Goal: Navigation & Orientation: Find specific page/section

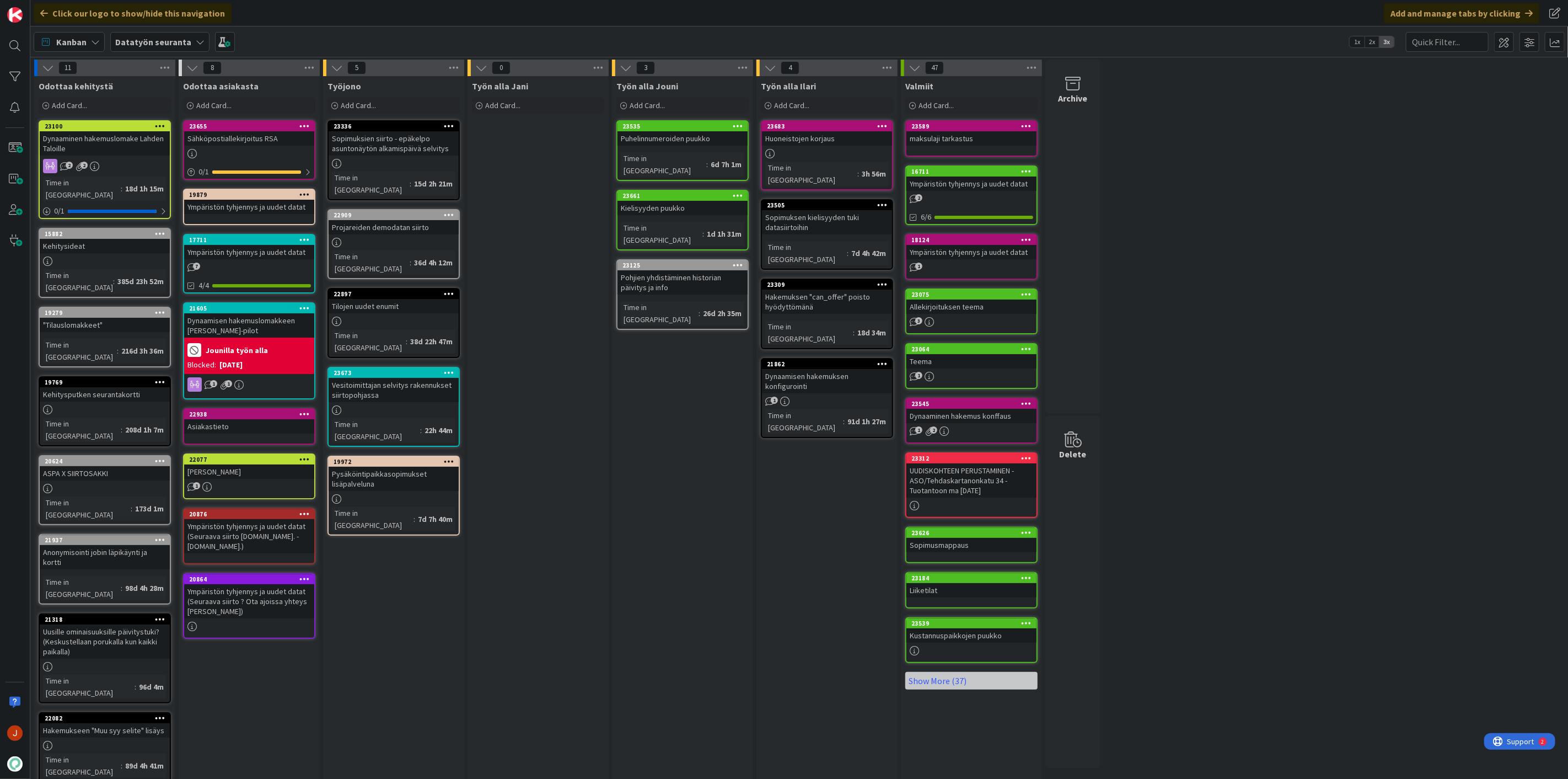
click at [665, 137] on div "Puhelinnumeroiden puukko" at bounding box center [683, 138] width 130 height 14
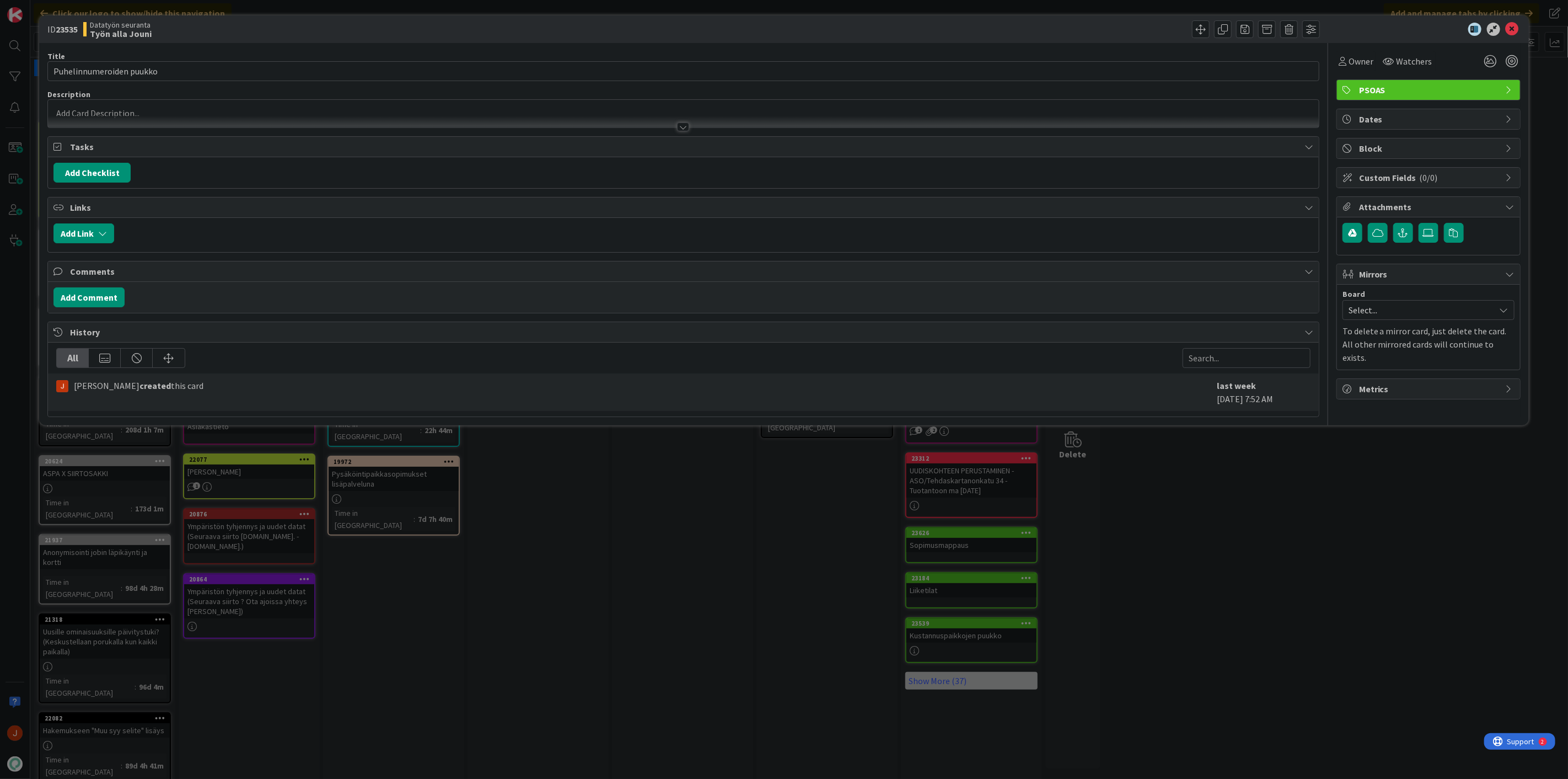
click at [110, 116] on div at bounding box center [683, 121] width 1271 height 12
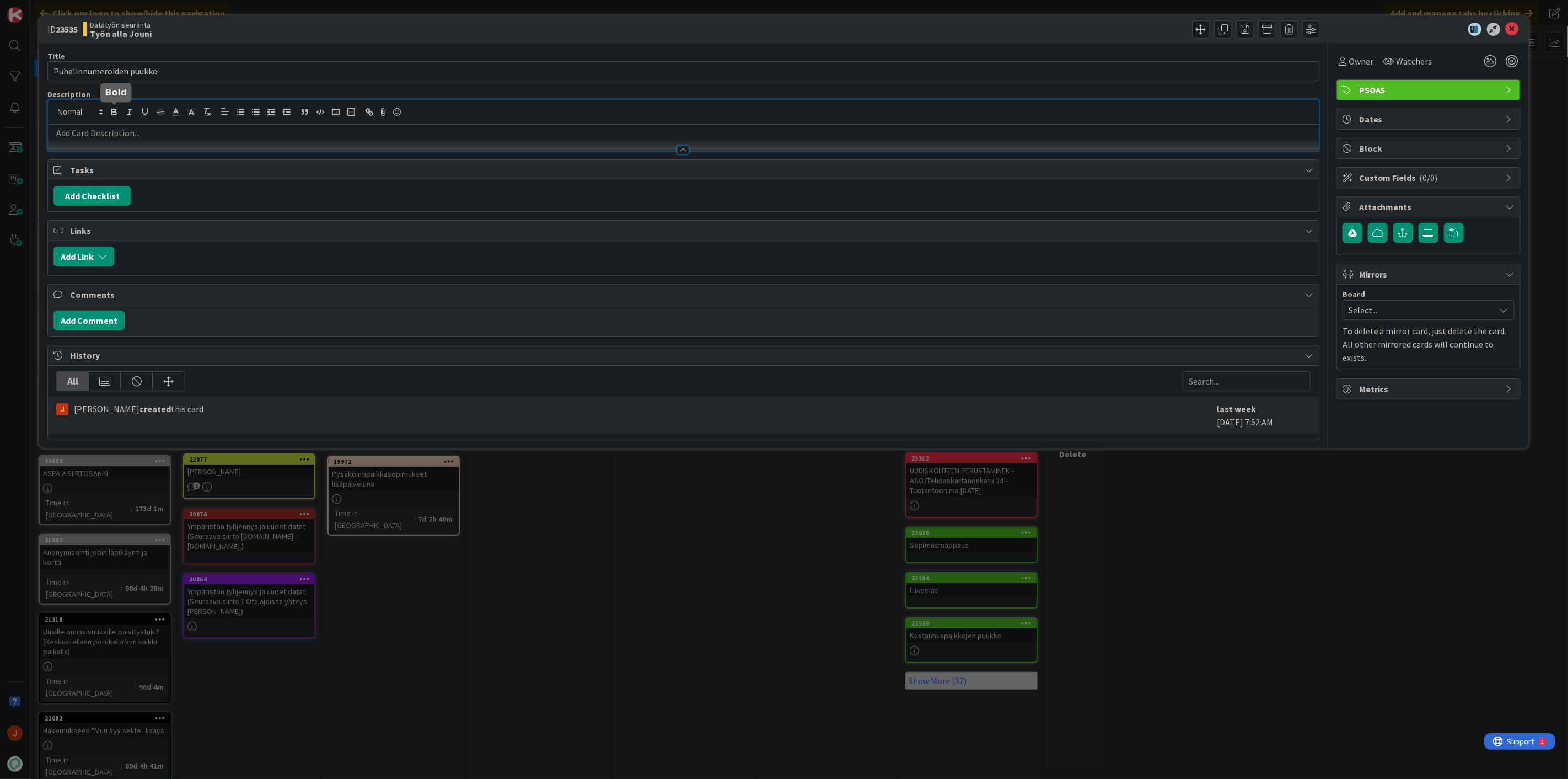
click at [105, 137] on p at bounding box center [683, 133] width 1259 height 13
click at [1516, 28] on icon at bounding box center [1511, 29] width 13 height 13
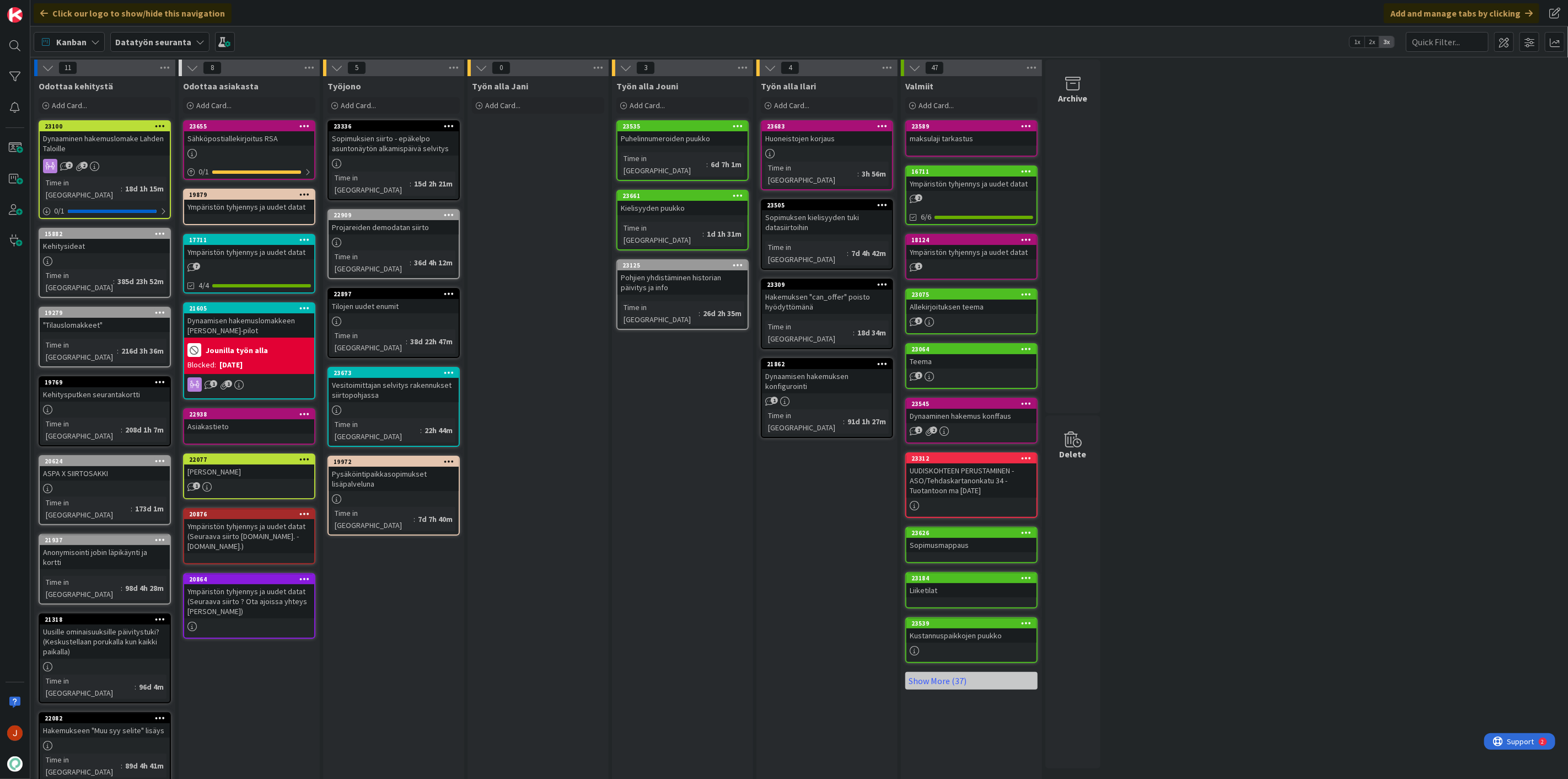
click at [670, 200] on div "Kielisyyden puukko" at bounding box center [683, 208] width 130 height 14
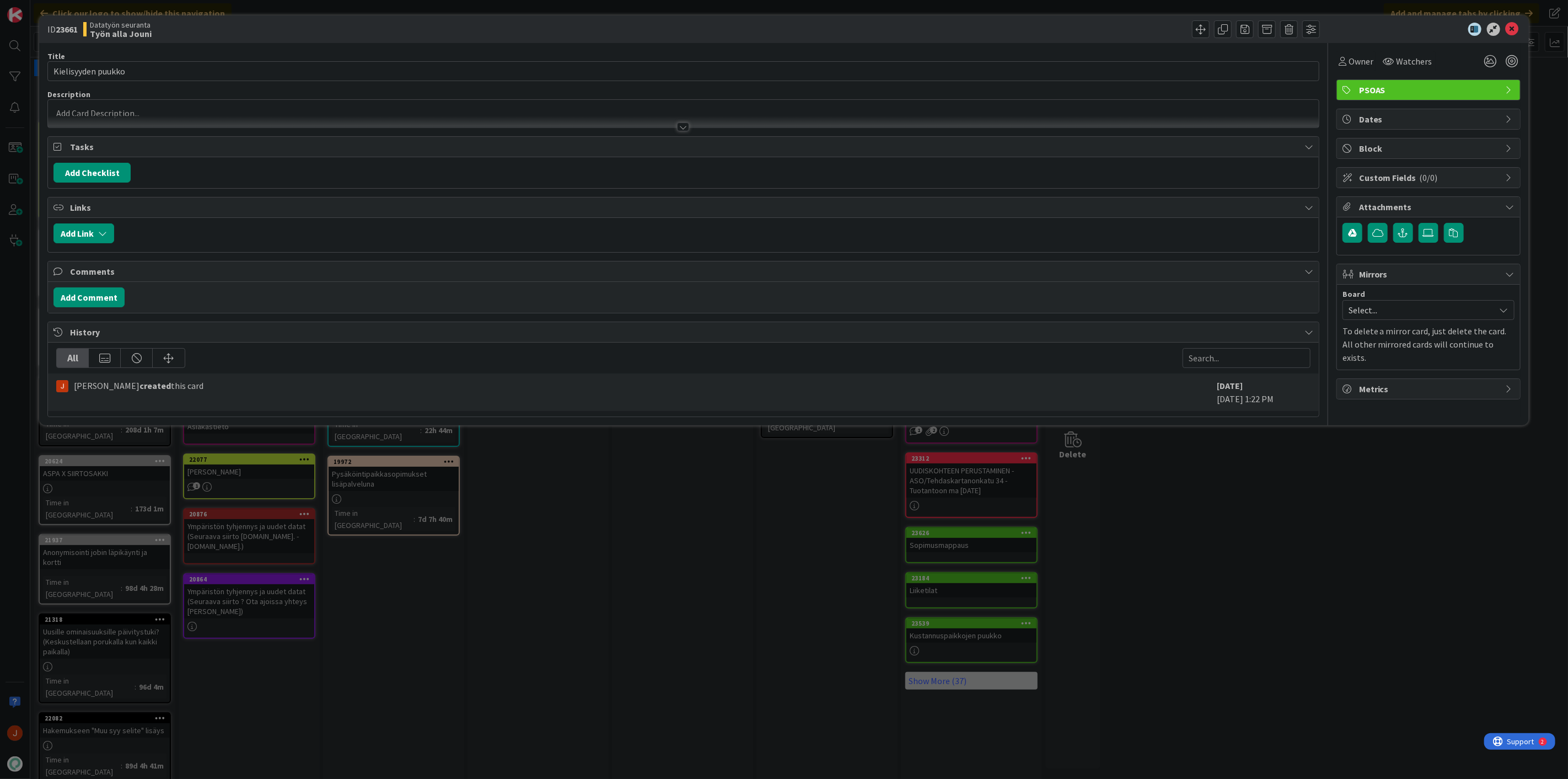
click at [106, 112] on p at bounding box center [683, 113] width 1259 height 13
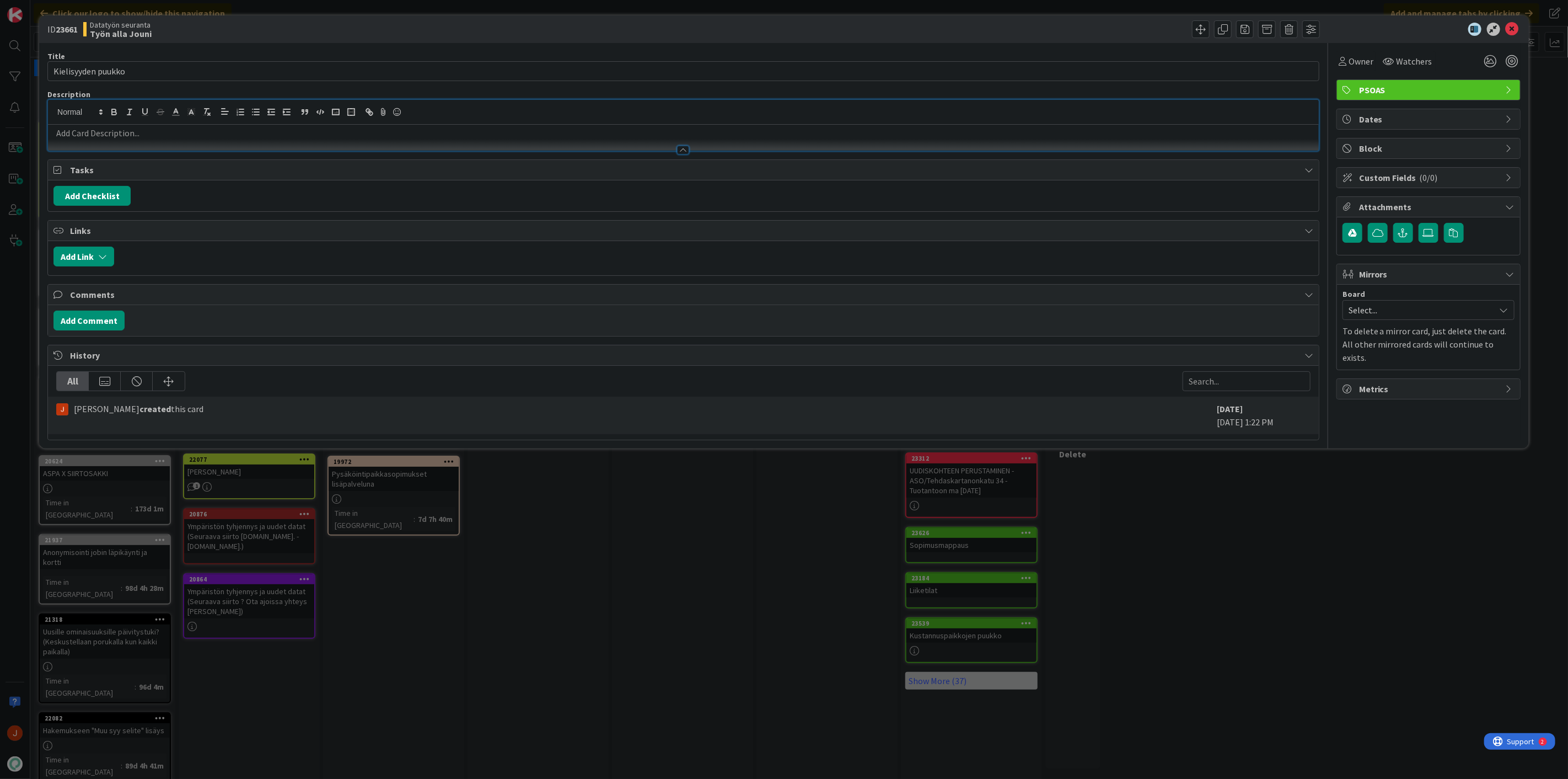
click at [104, 134] on p at bounding box center [683, 133] width 1259 height 13
click at [91, 325] on button "Add Comment" at bounding box center [89, 320] width 71 height 20
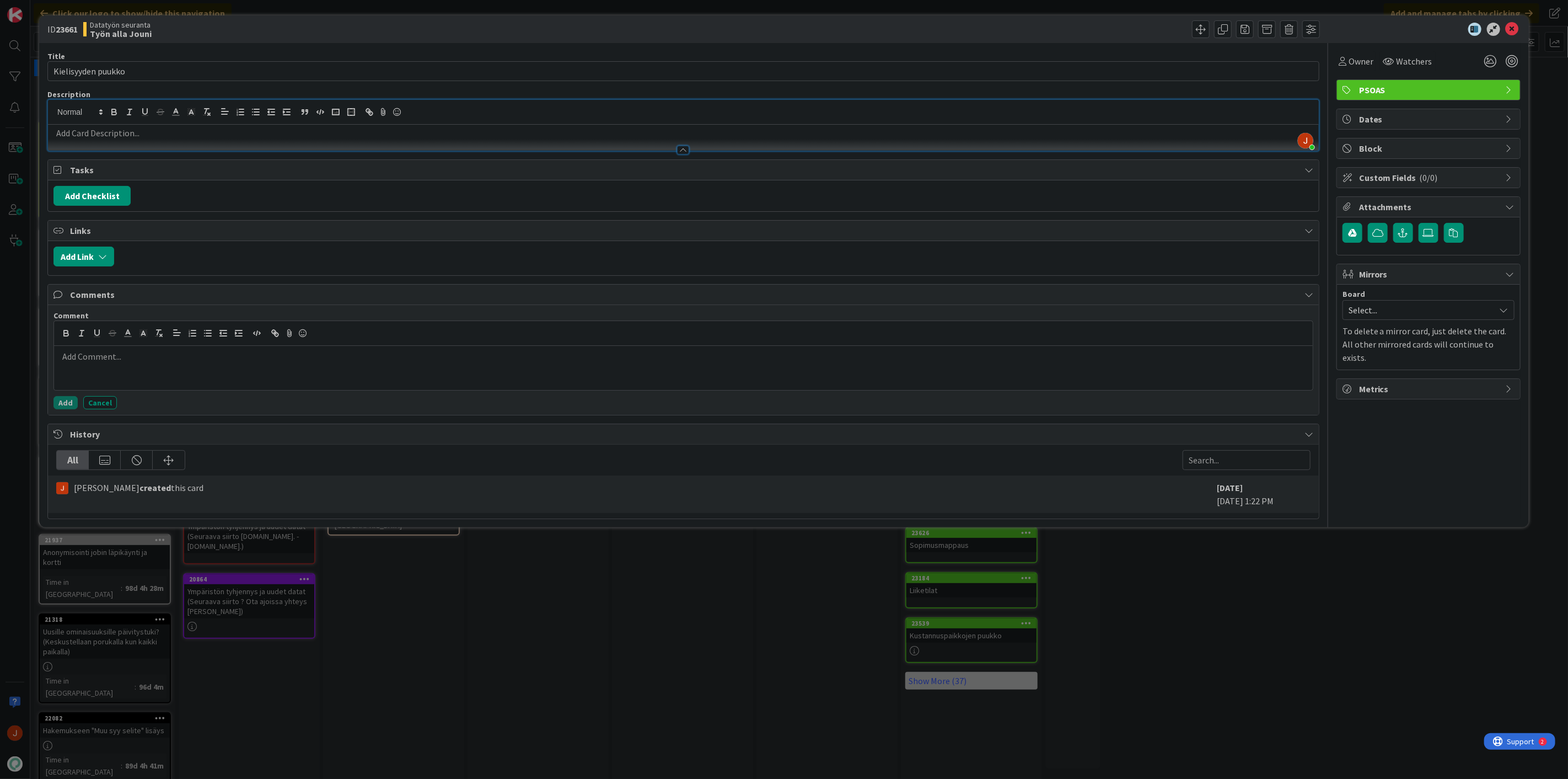
click at [123, 364] on div at bounding box center [683, 368] width 1258 height 44
click at [241, 139] on div at bounding box center [683, 145] width 1271 height 12
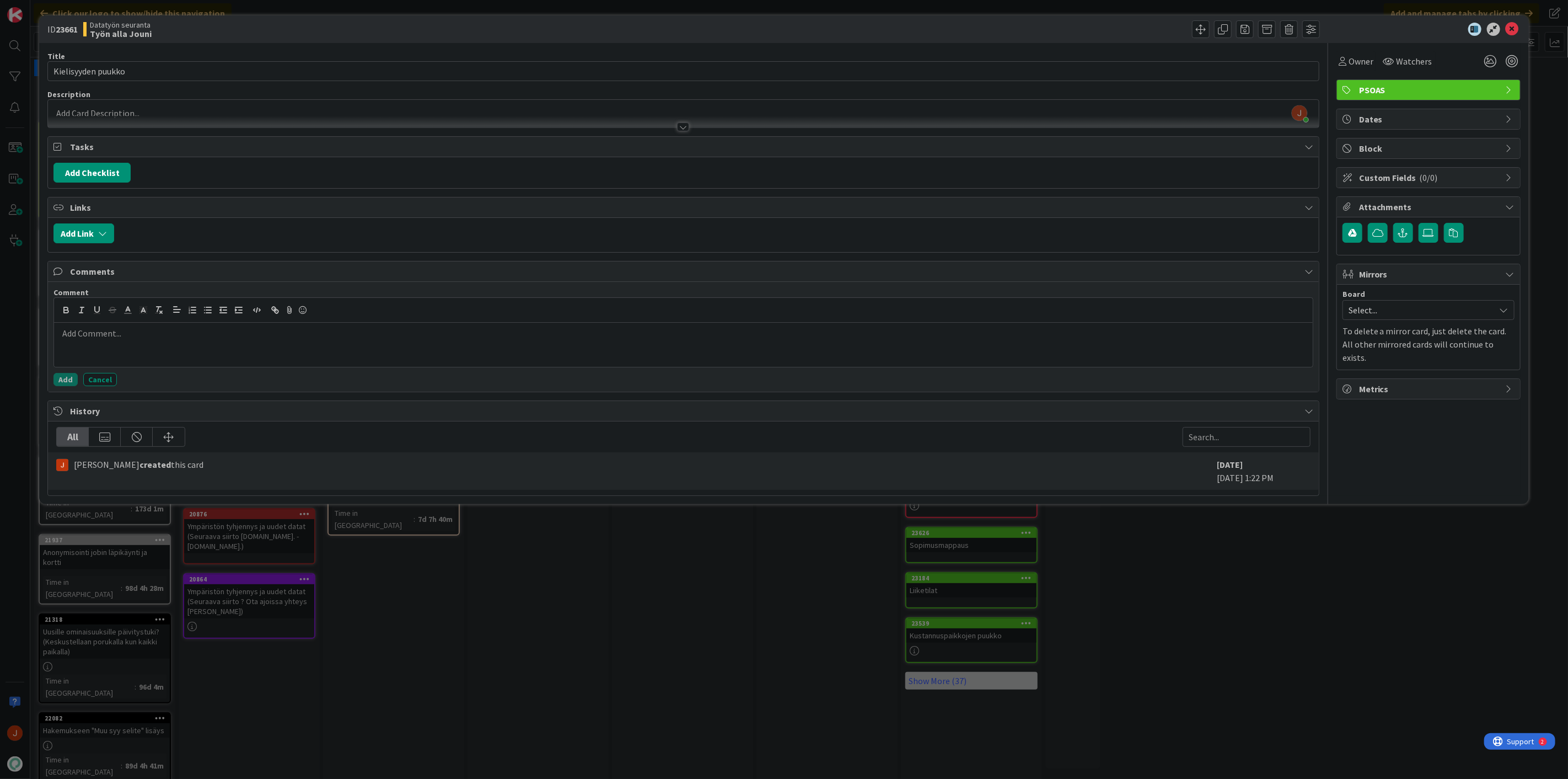
click at [384, 111] on p at bounding box center [683, 113] width 1259 height 13
click at [382, 112] on icon at bounding box center [381, 110] width 13 height 16
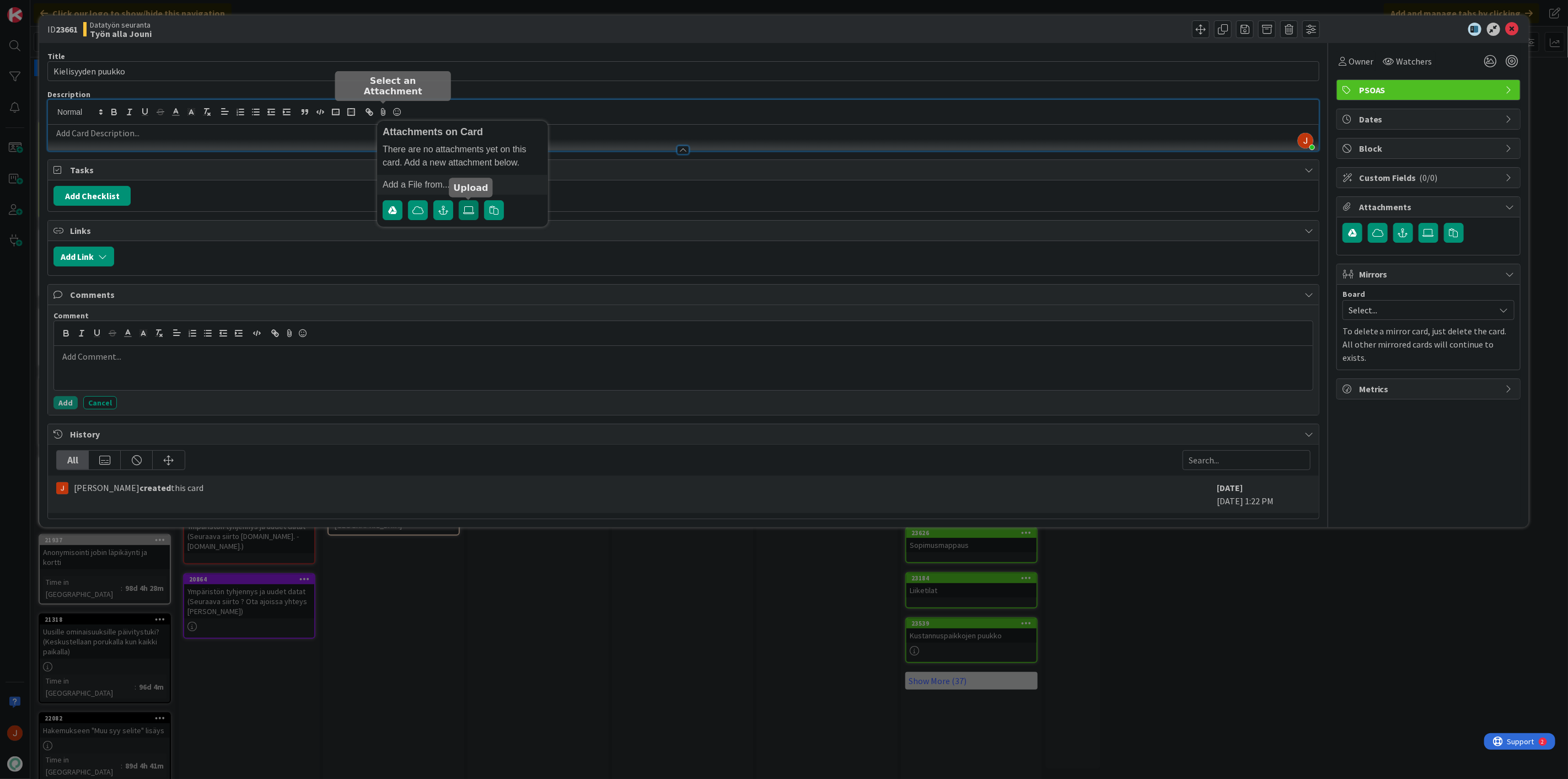
click at [471, 211] on icon at bounding box center [468, 210] width 11 height 9
click at [459, 200] on input "file" at bounding box center [459, 200] width 0 height 0
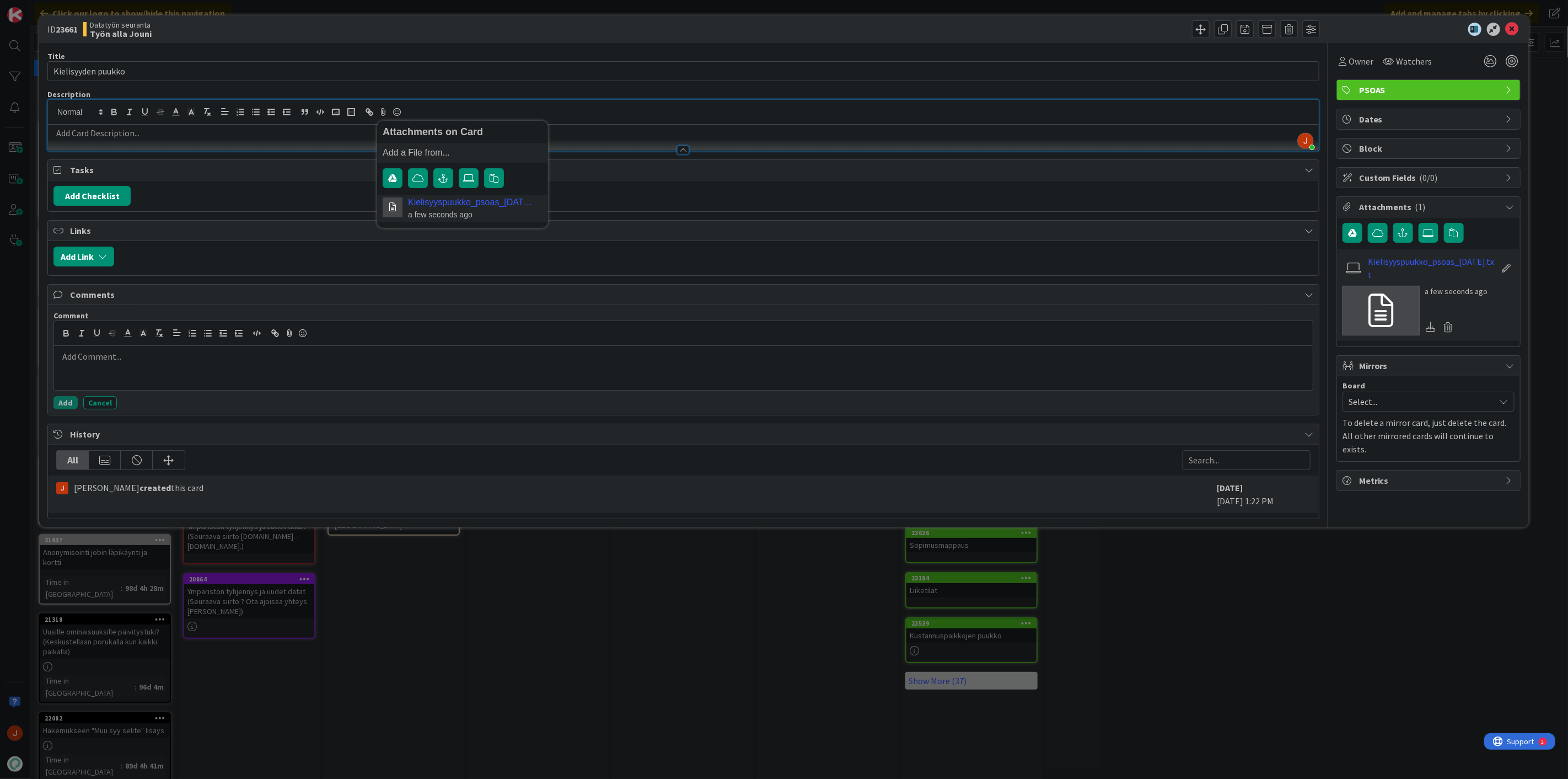
click at [115, 145] on div at bounding box center [683, 145] width 1271 height 12
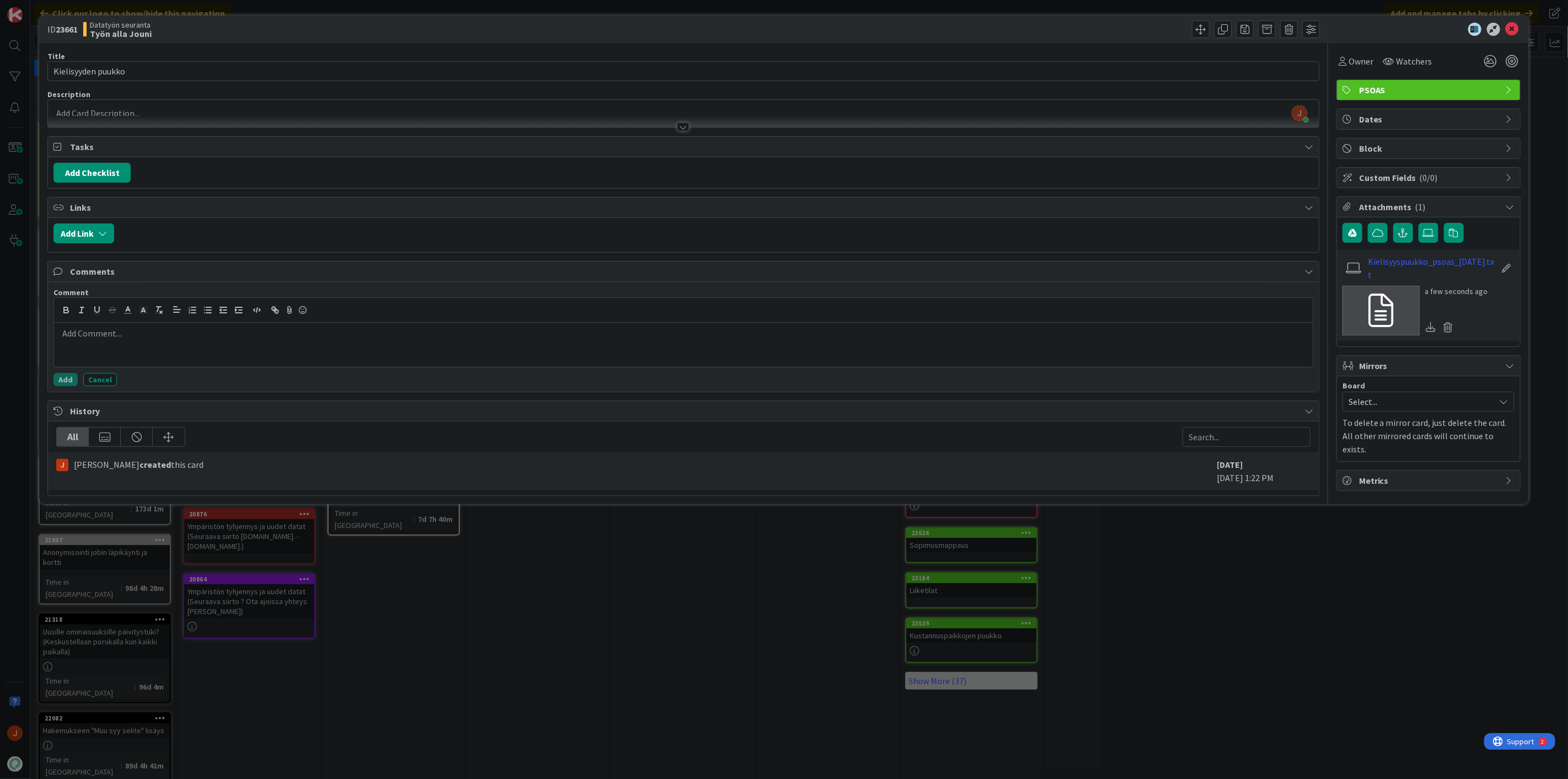
click at [116, 119] on div at bounding box center [683, 121] width 1271 height 12
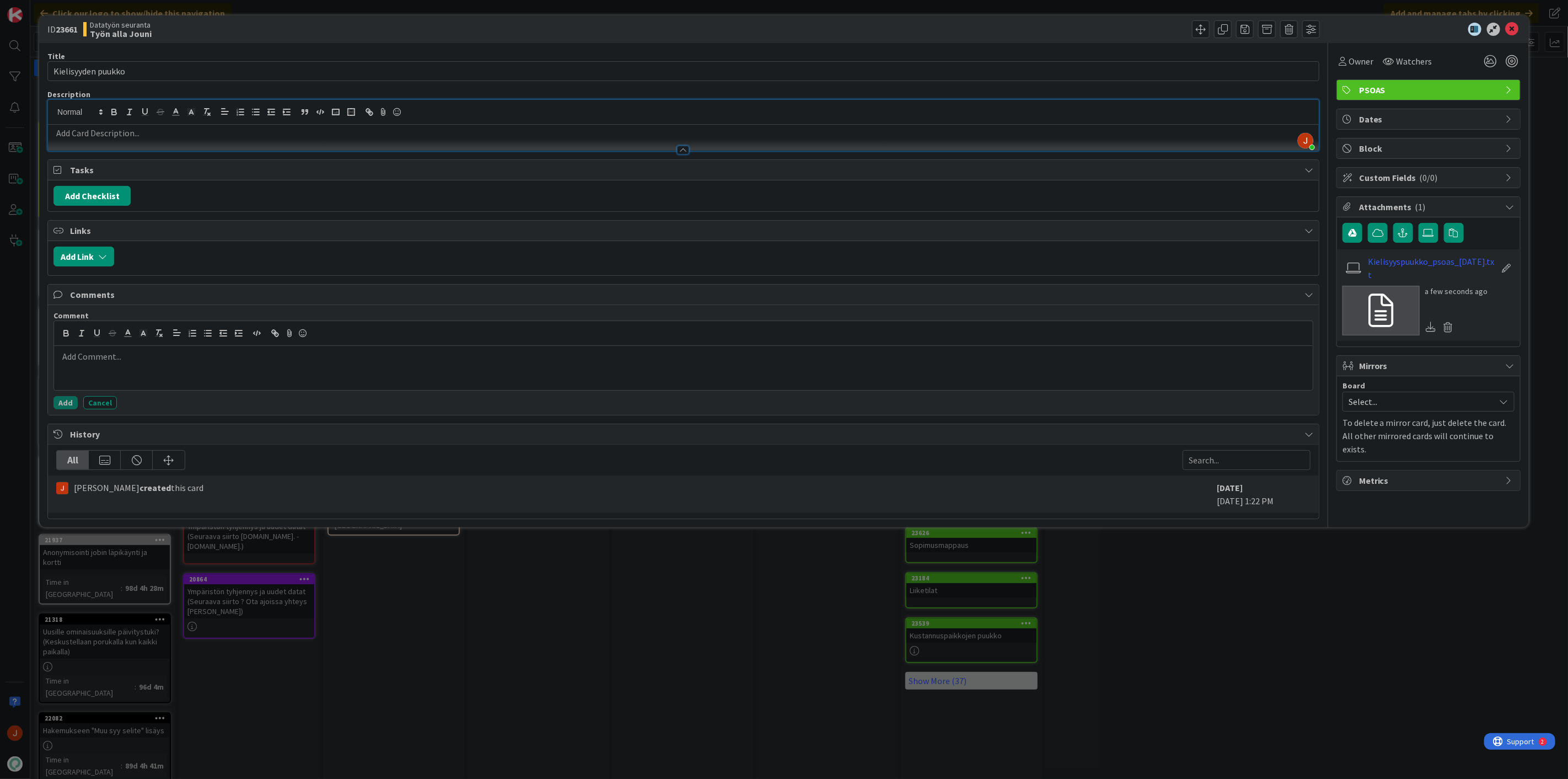
click at [116, 139] on div at bounding box center [683, 145] width 1271 height 12
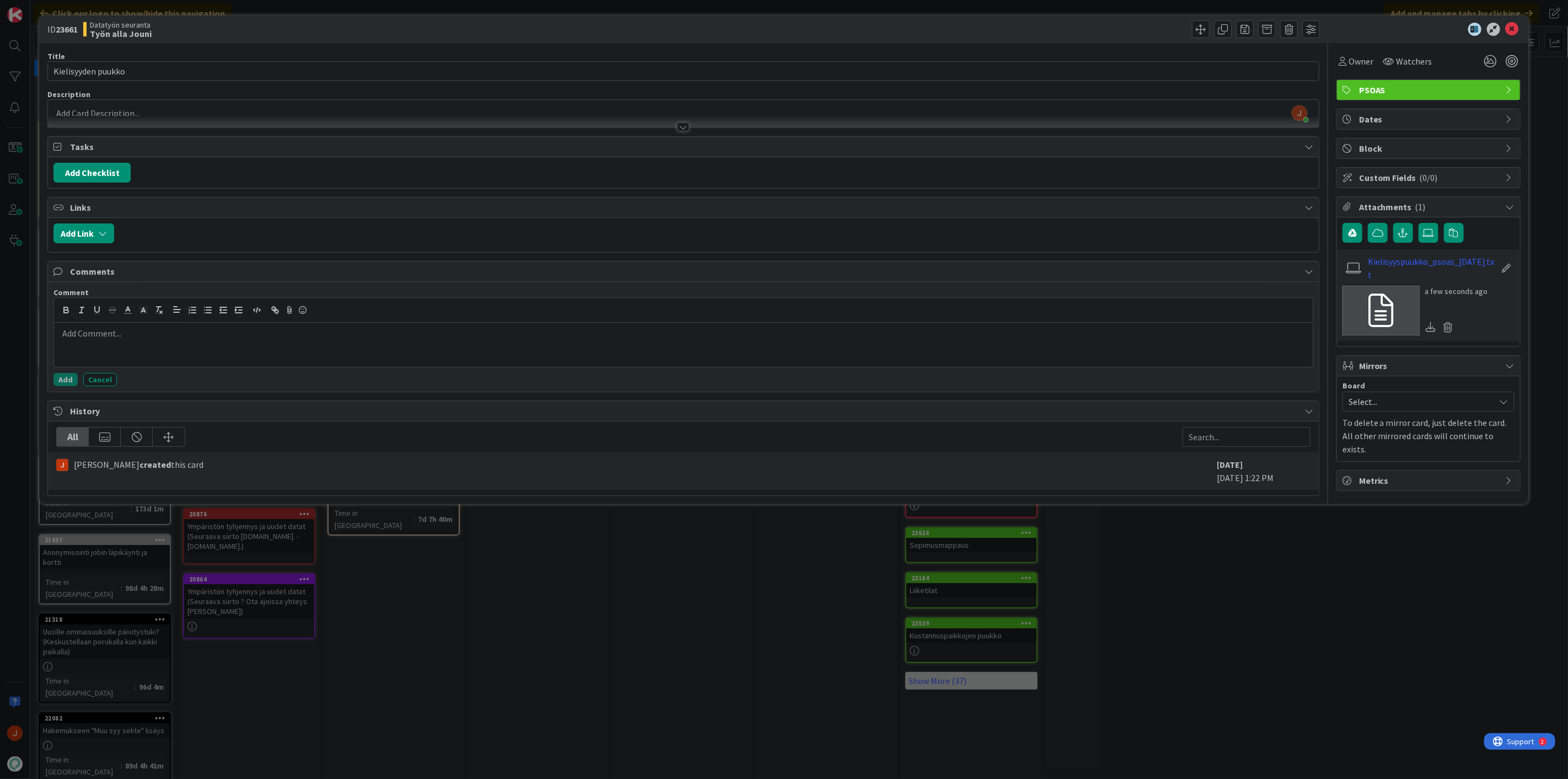
click at [137, 114] on p at bounding box center [683, 113] width 1259 height 13
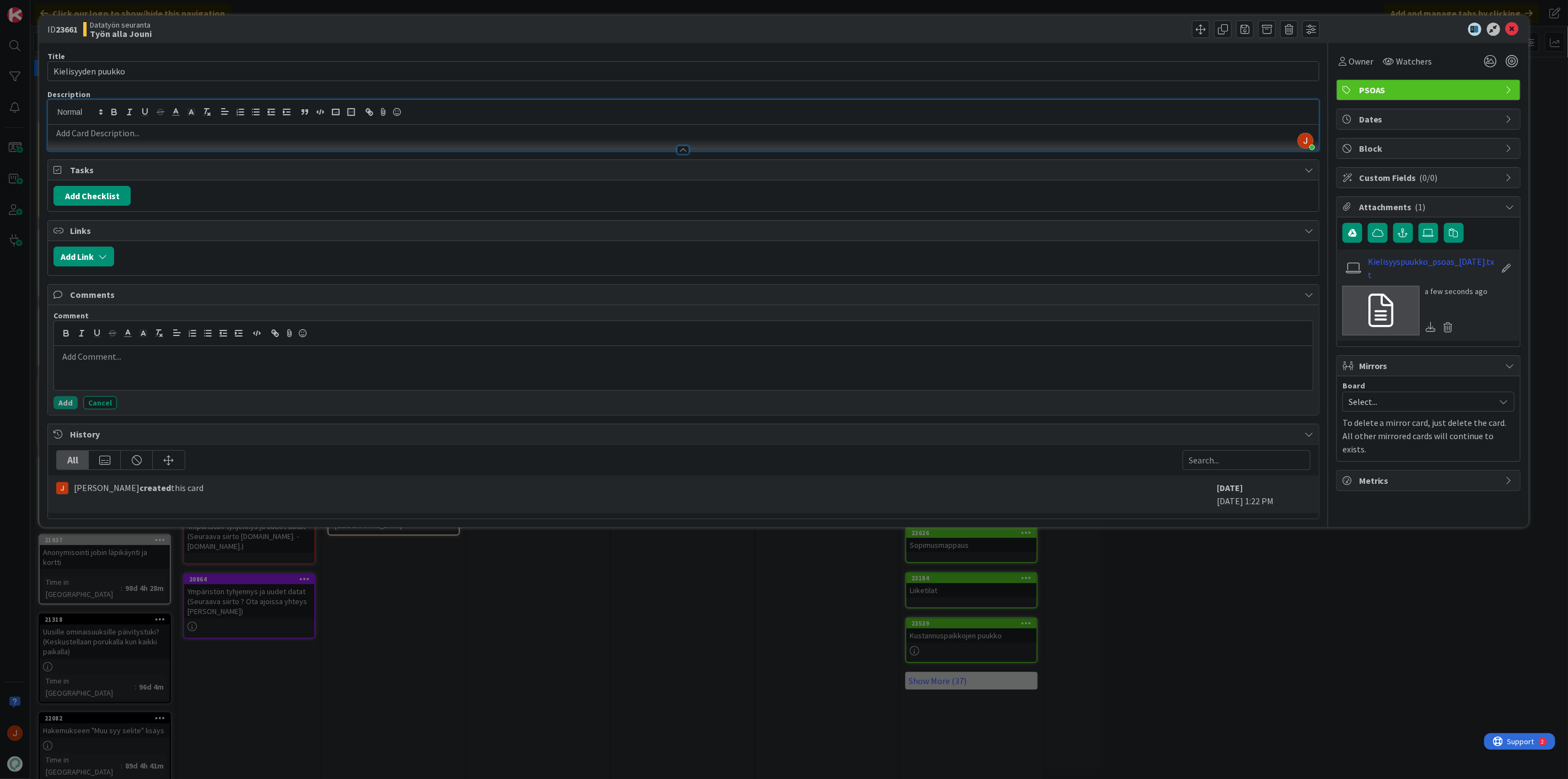
click at [112, 131] on p at bounding box center [683, 133] width 1259 height 13
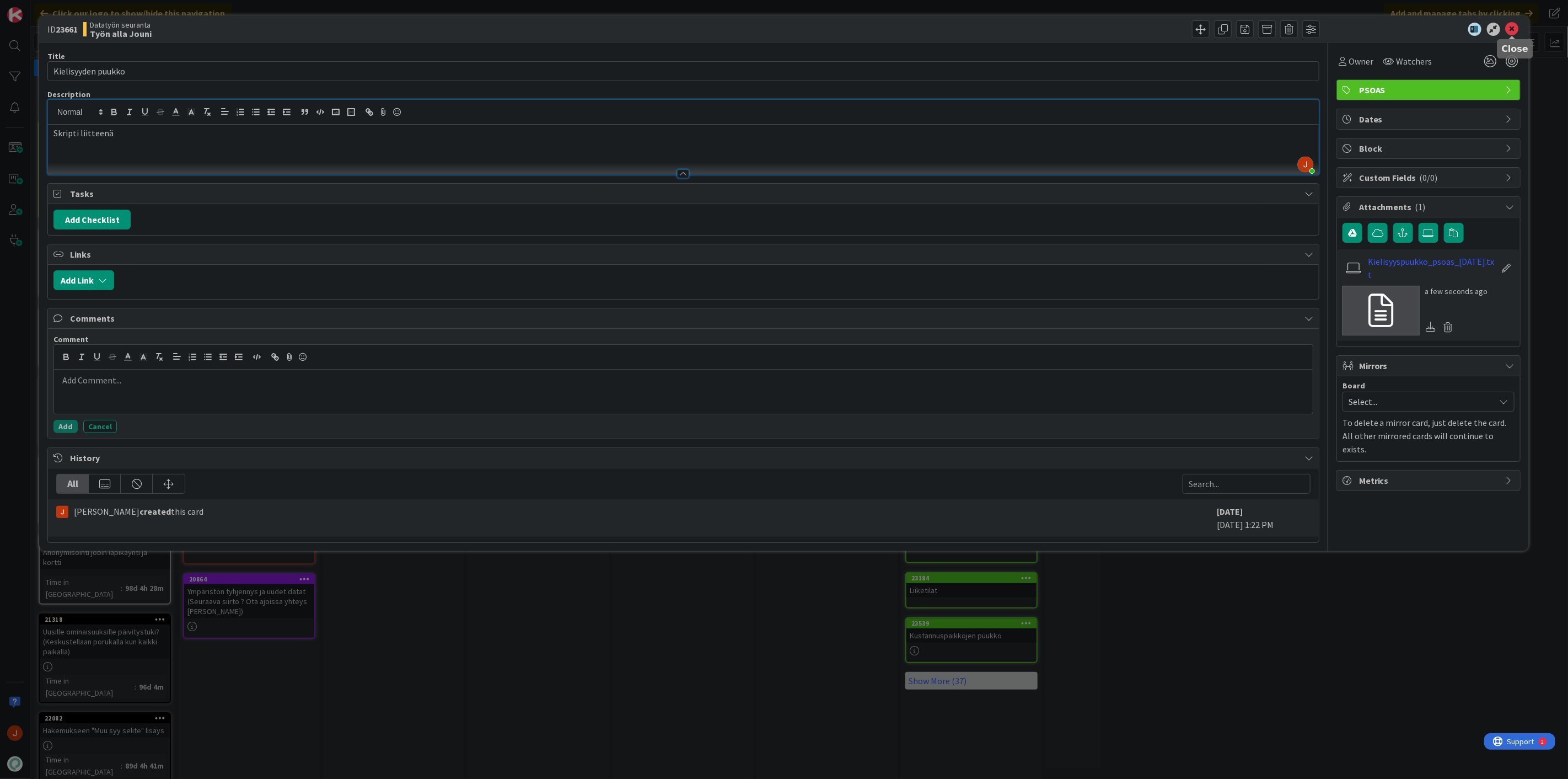
click at [1511, 29] on icon at bounding box center [1511, 29] width 13 height 13
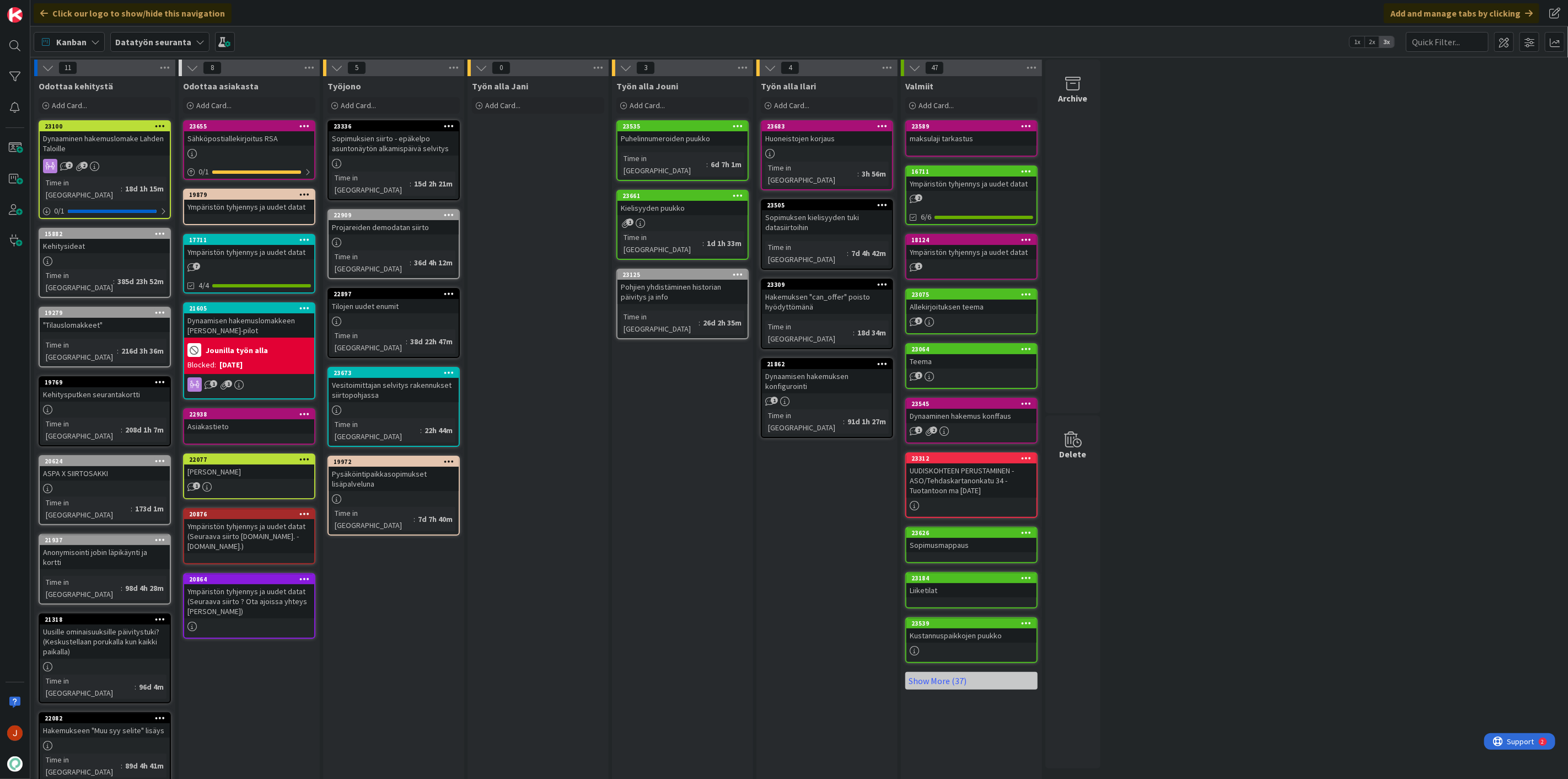
click at [675, 138] on div "Puhelinnumeroiden puukko" at bounding box center [683, 138] width 130 height 14
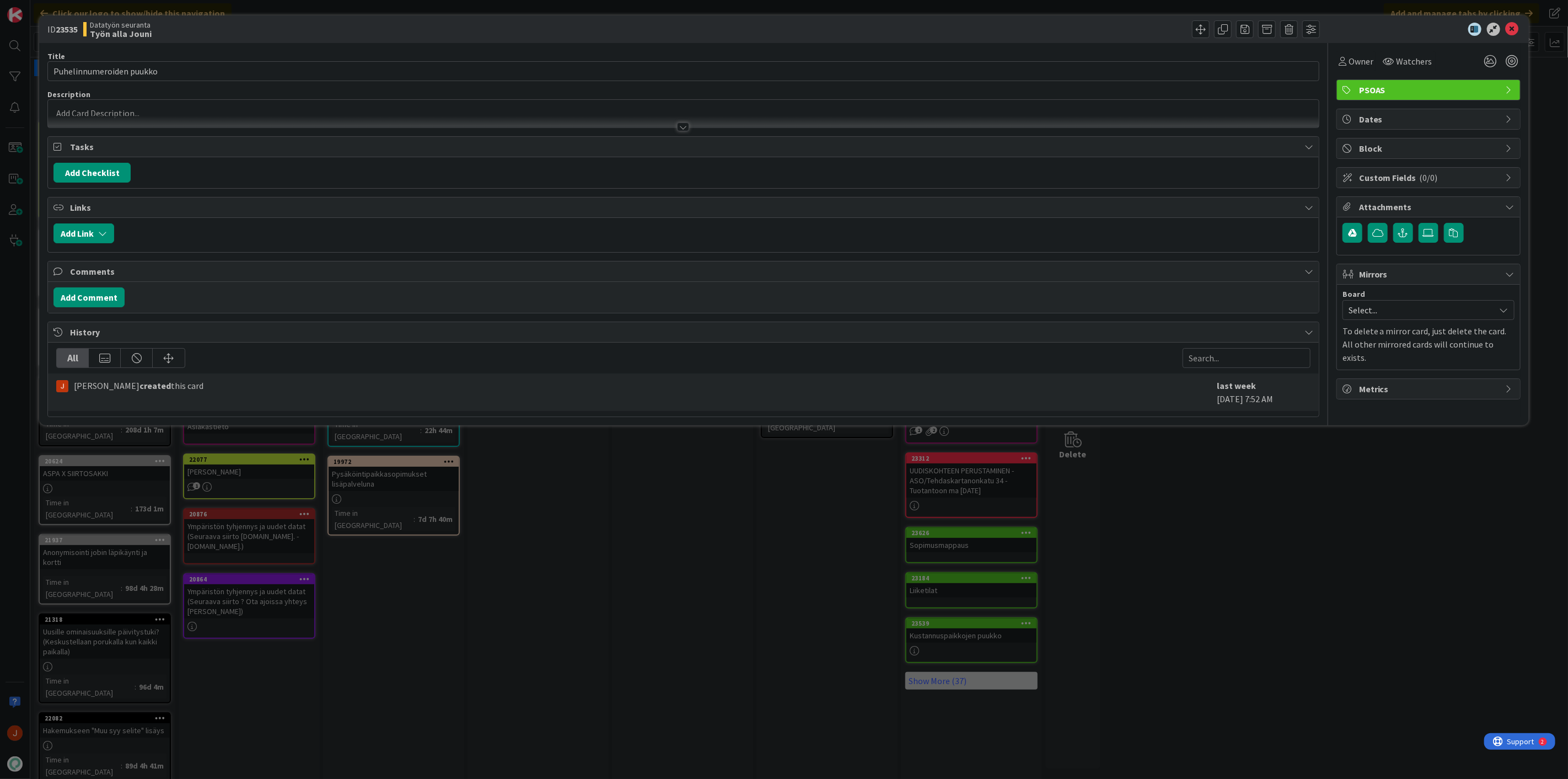
click at [122, 109] on div at bounding box center [683, 113] width 1271 height 28
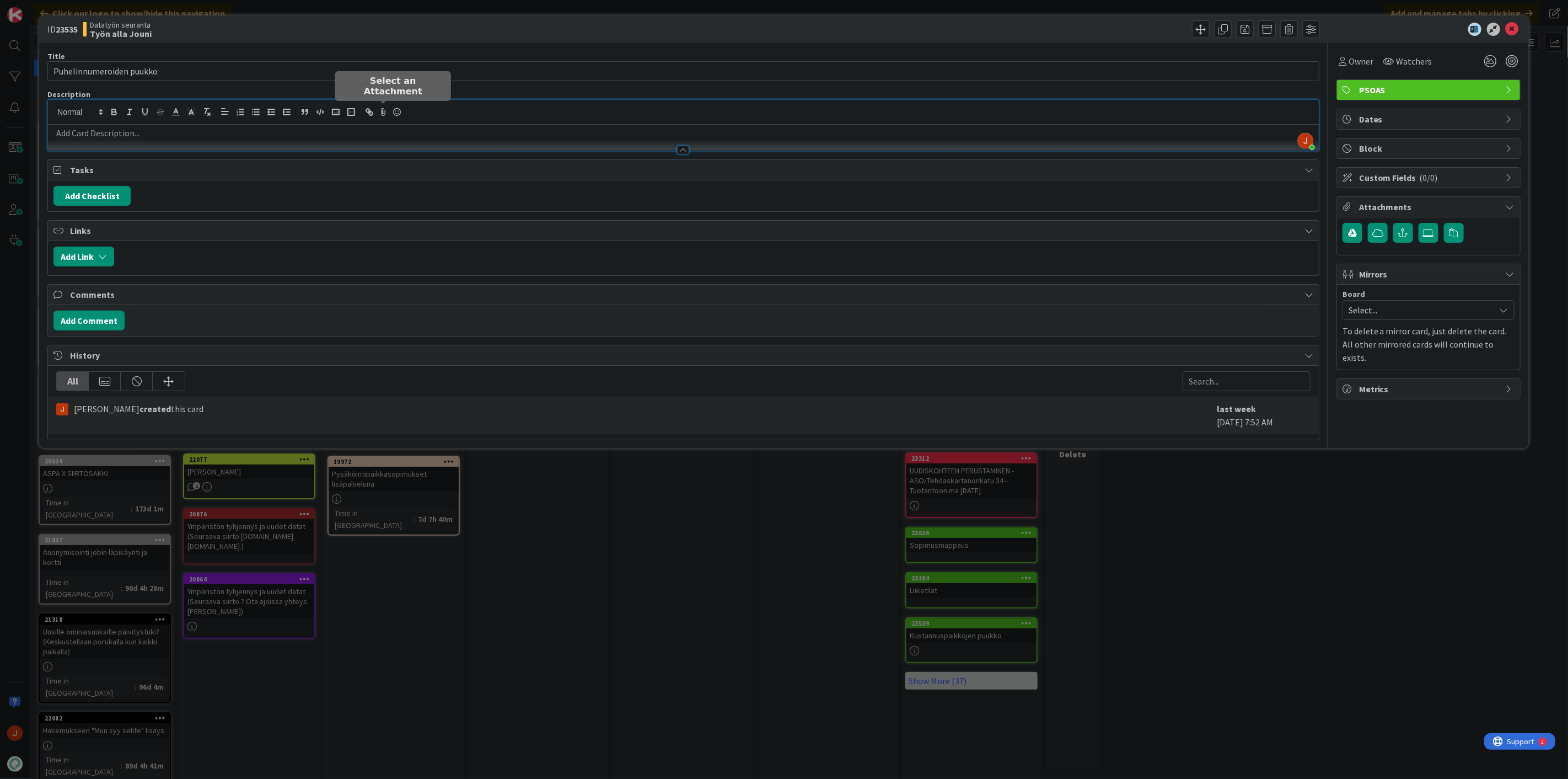
click at [382, 112] on icon at bounding box center [383, 112] width 13 height 16
click at [467, 210] on icon at bounding box center [468, 210] width 11 height 9
click at [459, 200] on input "file" at bounding box center [459, 200] width 0 height 0
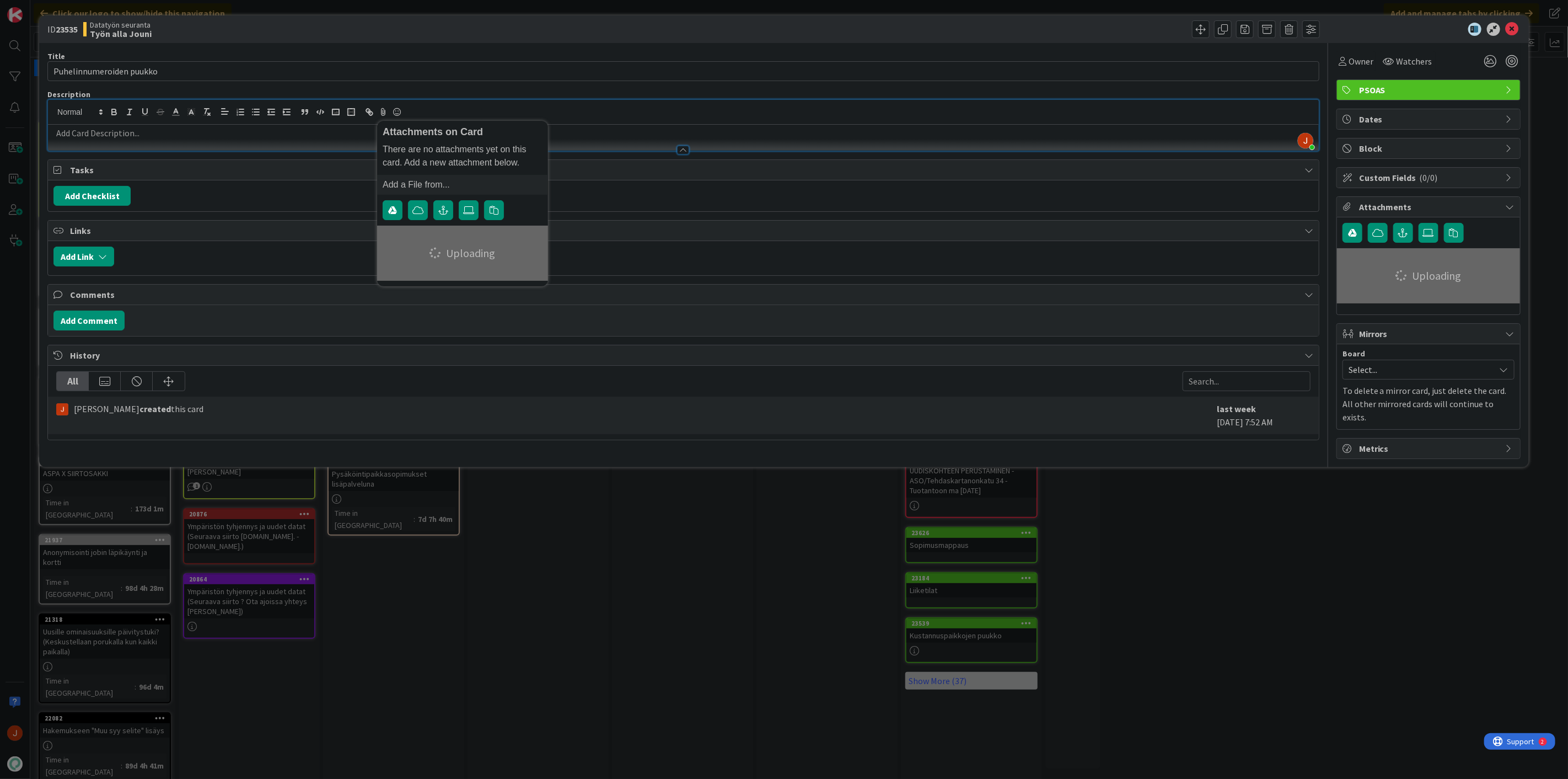
click at [112, 136] on p at bounding box center [683, 133] width 1259 height 13
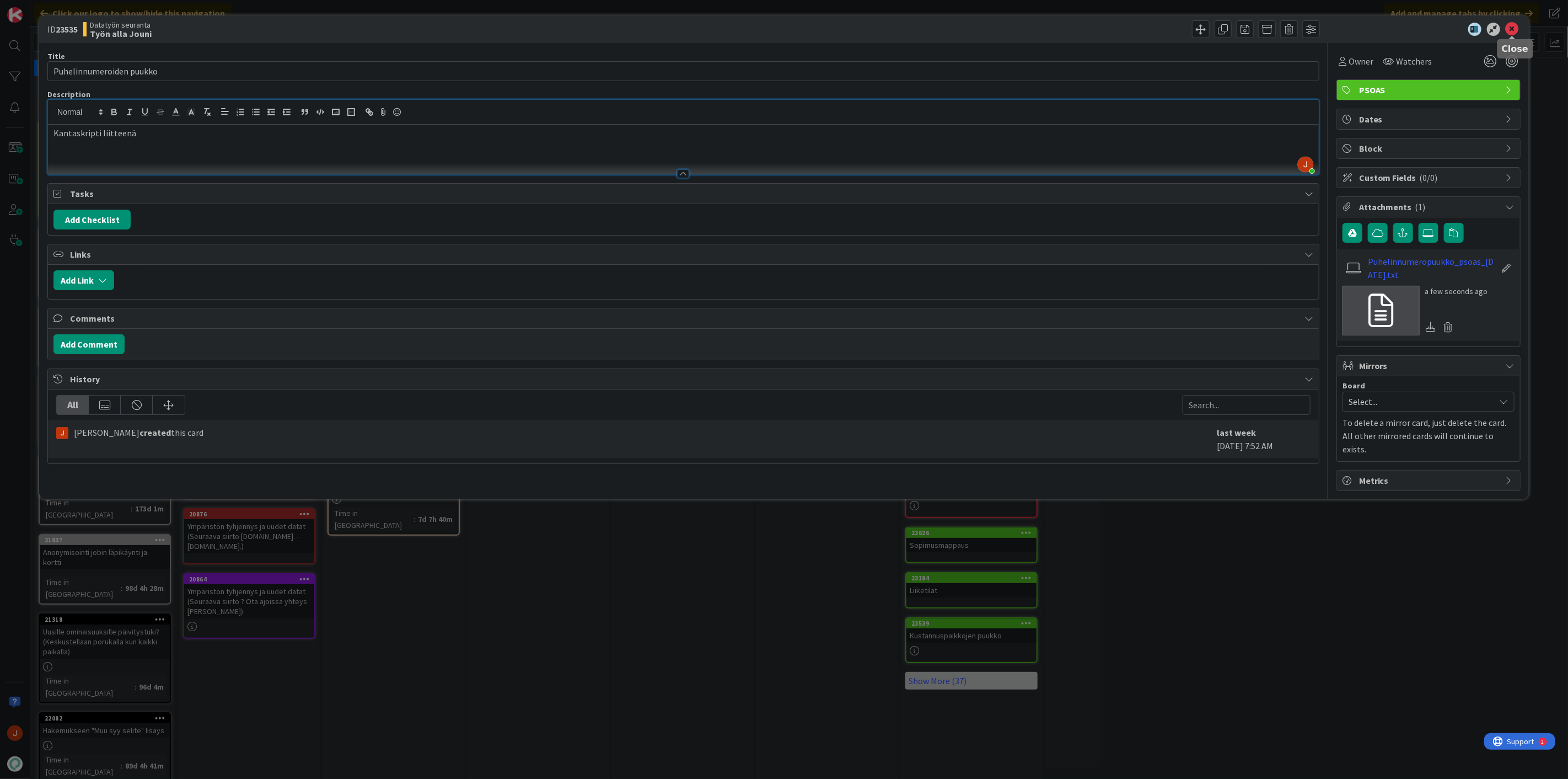
click at [1511, 27] on icon at bounding box center [1511, 29] width 13 height 13
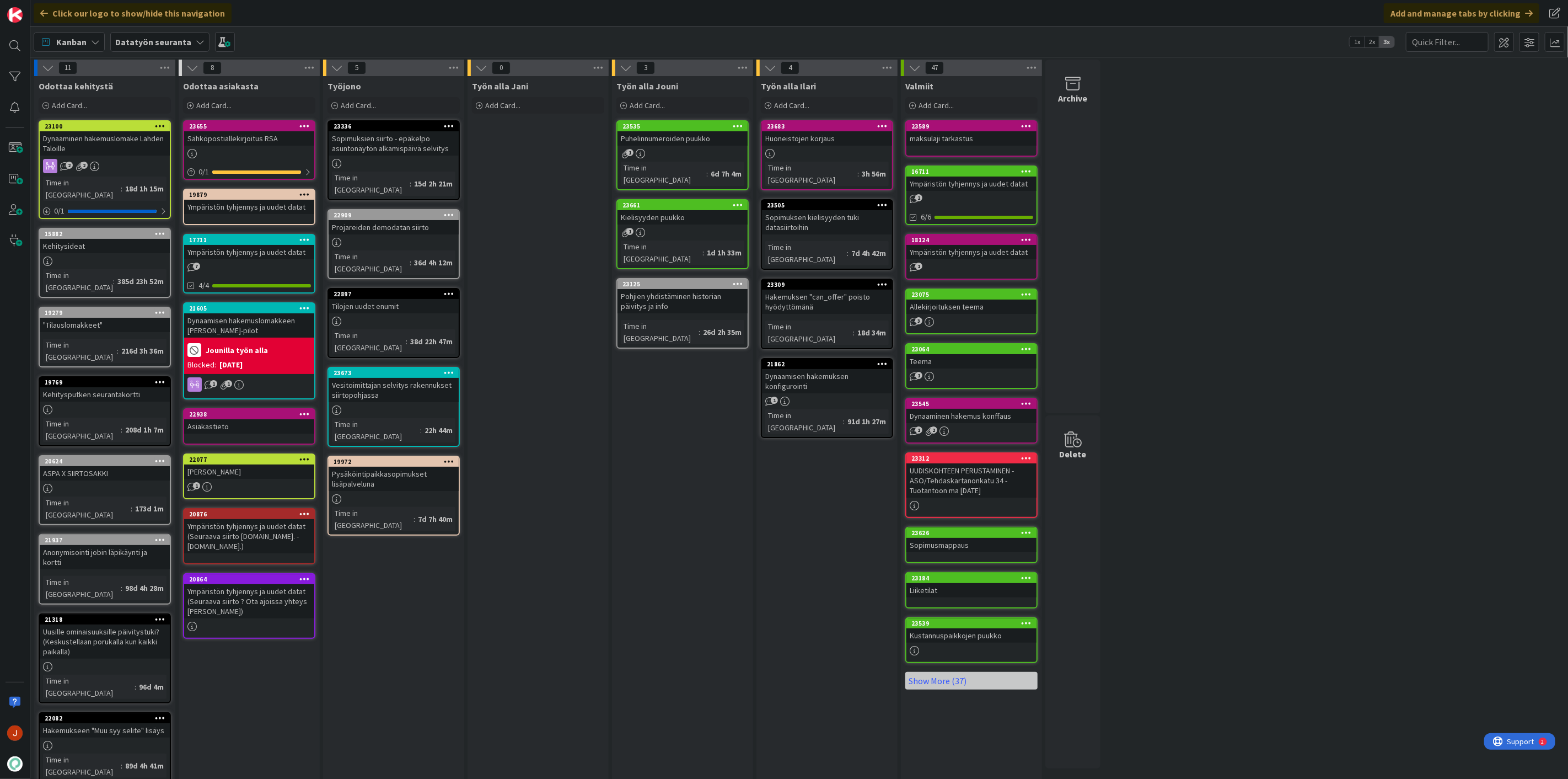
click at [755, 428] on div "4 Työn alla Ilari Add Card... 23683 Huoneistojen korjaus Time in Column : 3h 56…" at bounding box center [827, 530] width 145 height 941
click at [665, 210] on div "Kielisyyden puukko" at bounding box center [683, 217] width 130 height 14
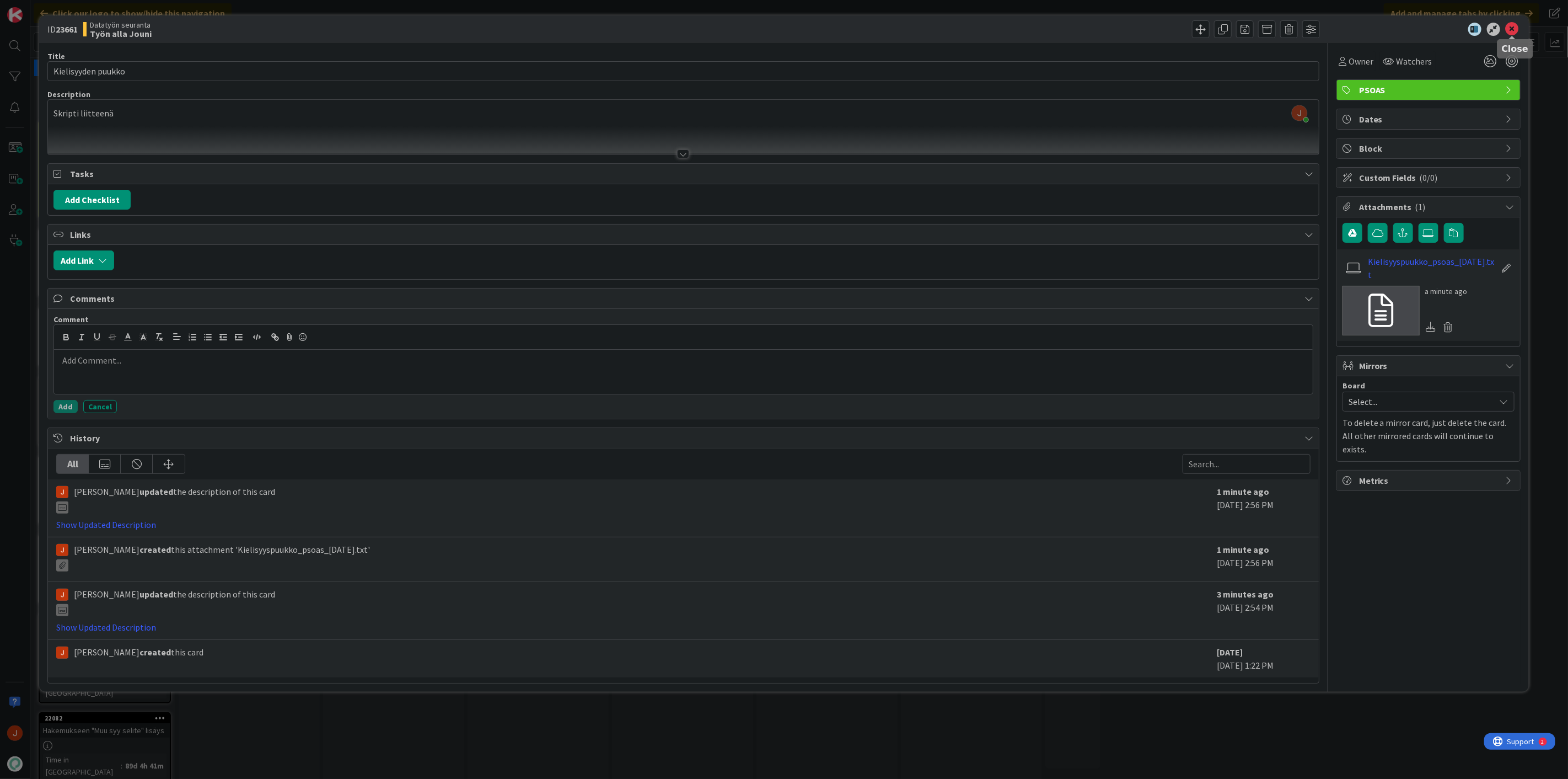
click at [1513, 28] on icon at bounding box center [1511, 29] width 13 height 13
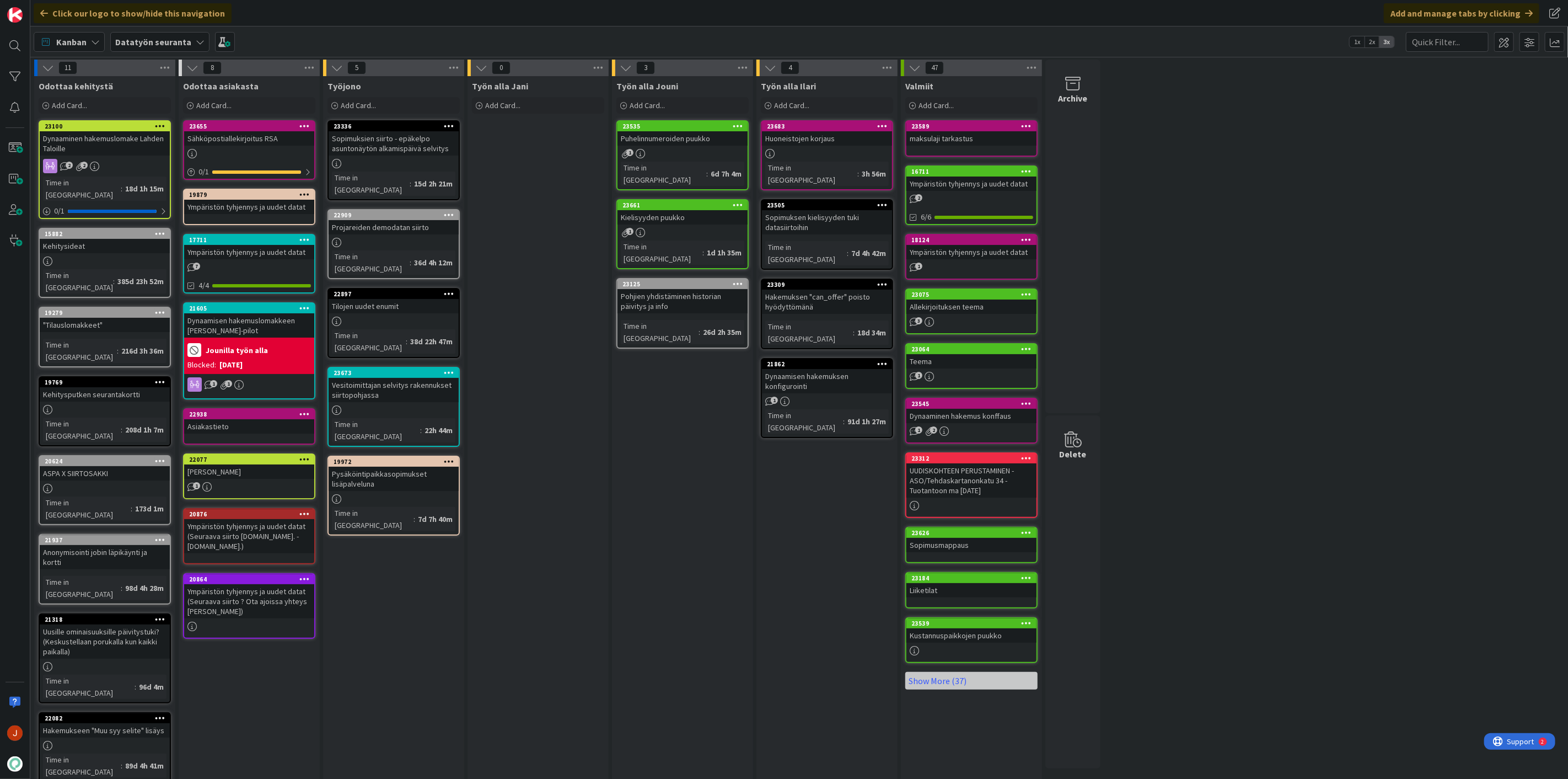
click at [665, 139] on div "Puhelinnumeroiden puukko" at bounding box center [683, 138] width 130 height 14
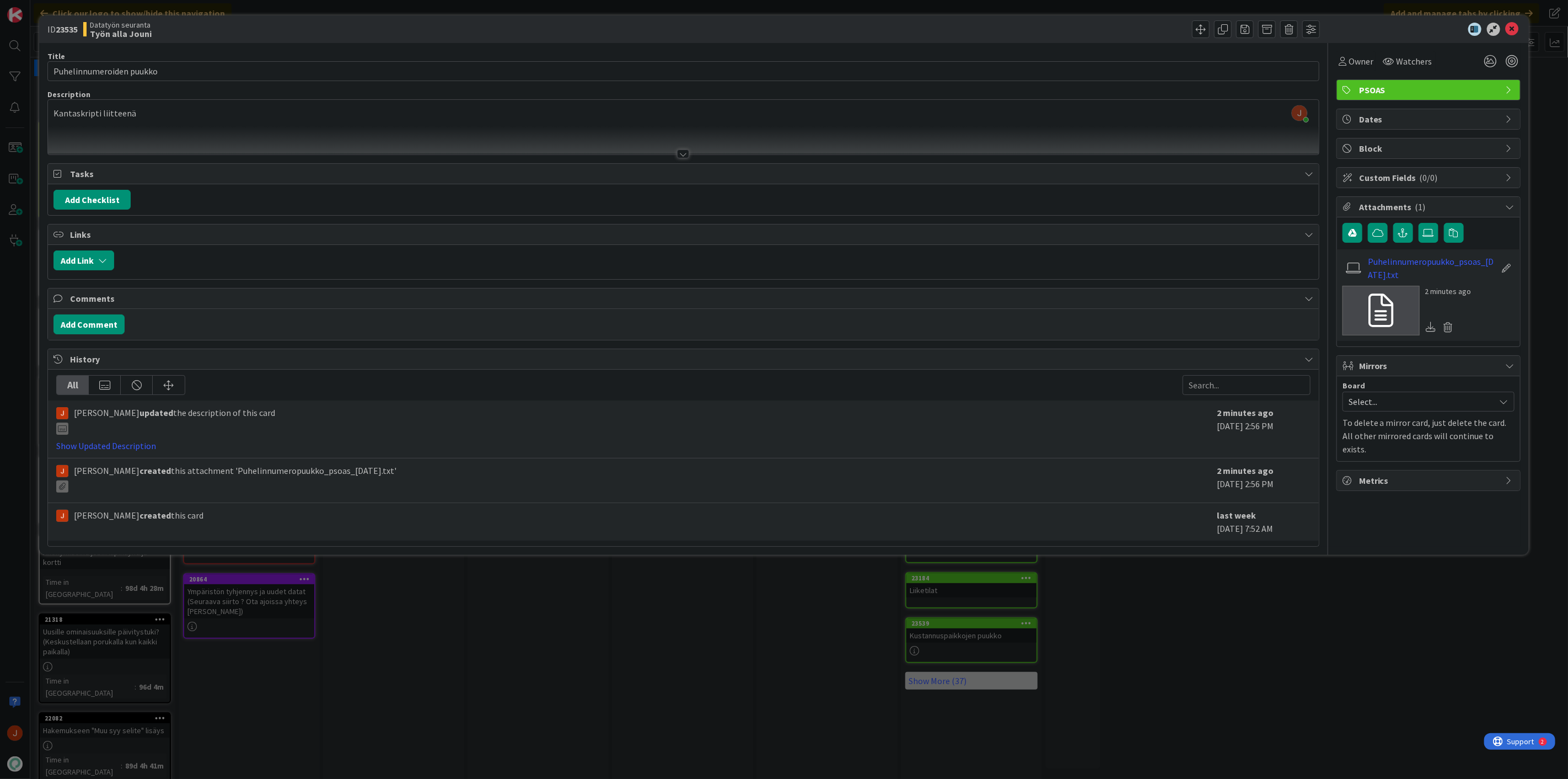
click at [1513, 28] on icon at bounding box center [1511, 29] width 13 height 13
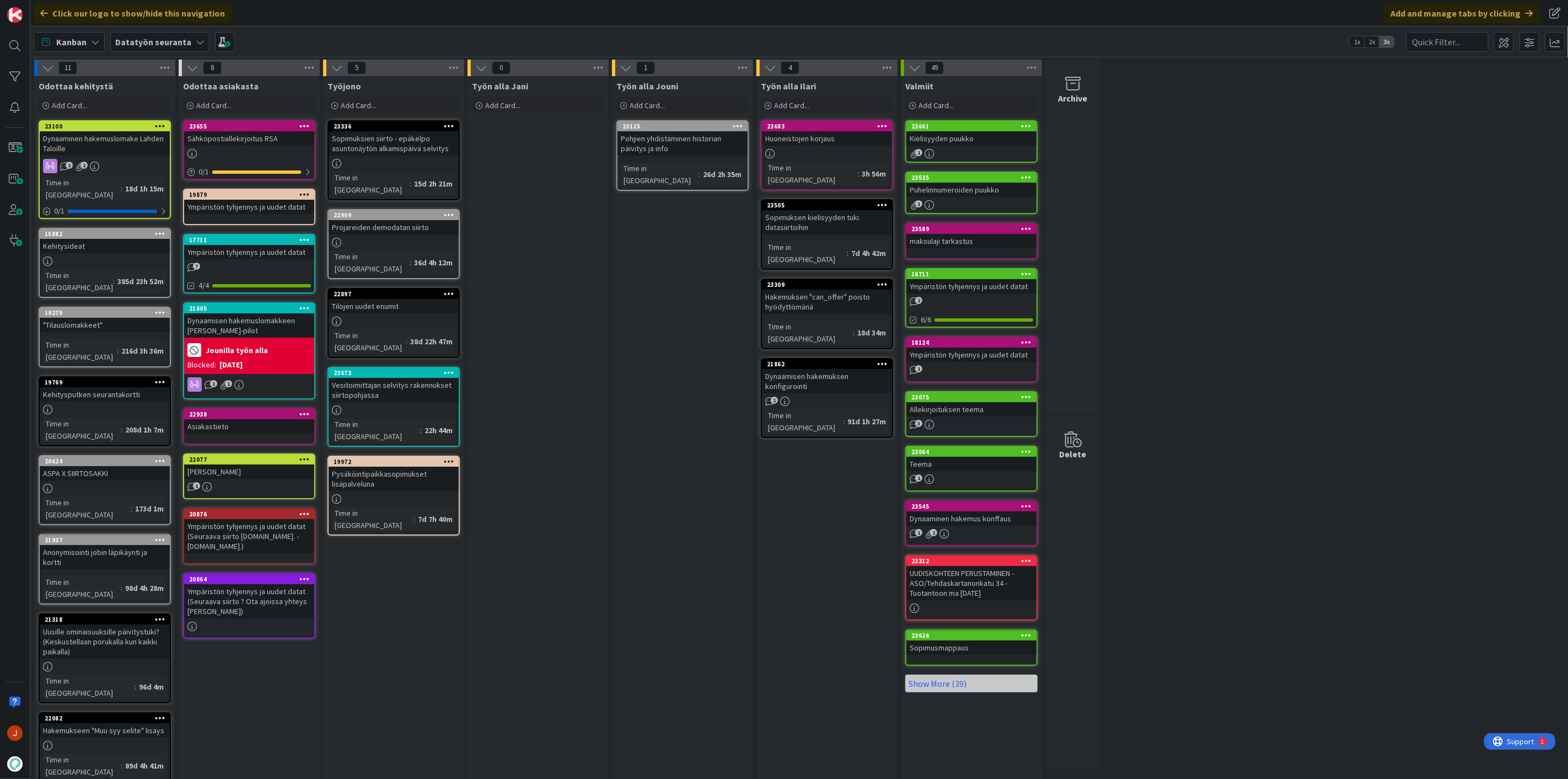
click at [820, 486] on div "Työn alla Ilari Add Card... 23683 Huoneistojen korjaus Time in Column : 3h 56m …" at bounding box center [827, 535] width 141 height 919
click at [566, 373] on div "Työn alla Jani Add Card..." at bounding box center [538, 535] width 141 height 919
click at [1240, 252] on div "11 Odottaa kehitystä Add Card... 23100 Dynaaminen hakemuslomake Lahden Taloille…" at bounding box center [799, 530] width 1533 height 941
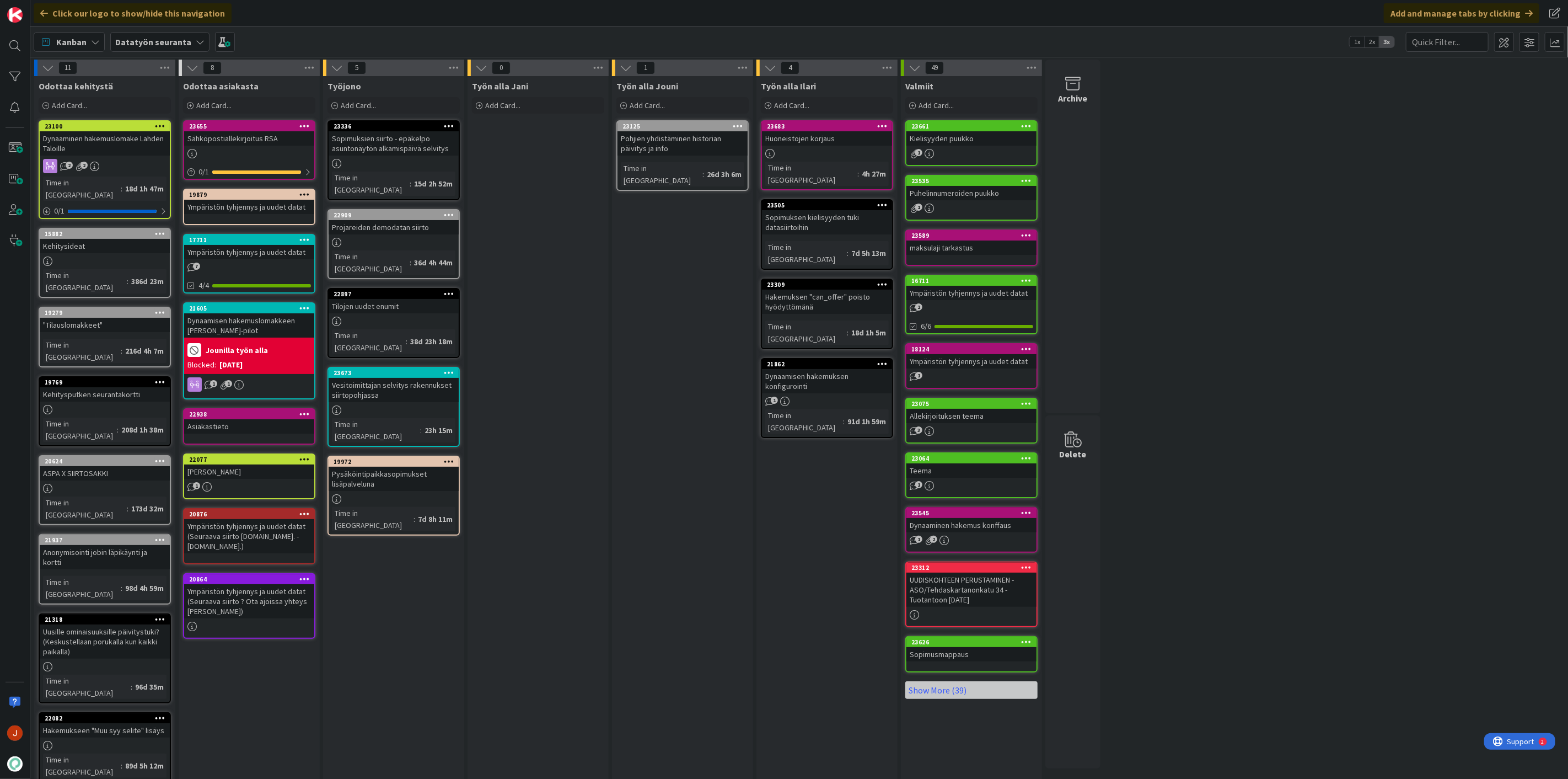
click at [605, 314] on div "Työn alla Jani Add Card..." at bounding box center [538, 535] width 141 height 919
click at [243, 410] on div "22938" at bounding box center [251, 414] width 125 height 8
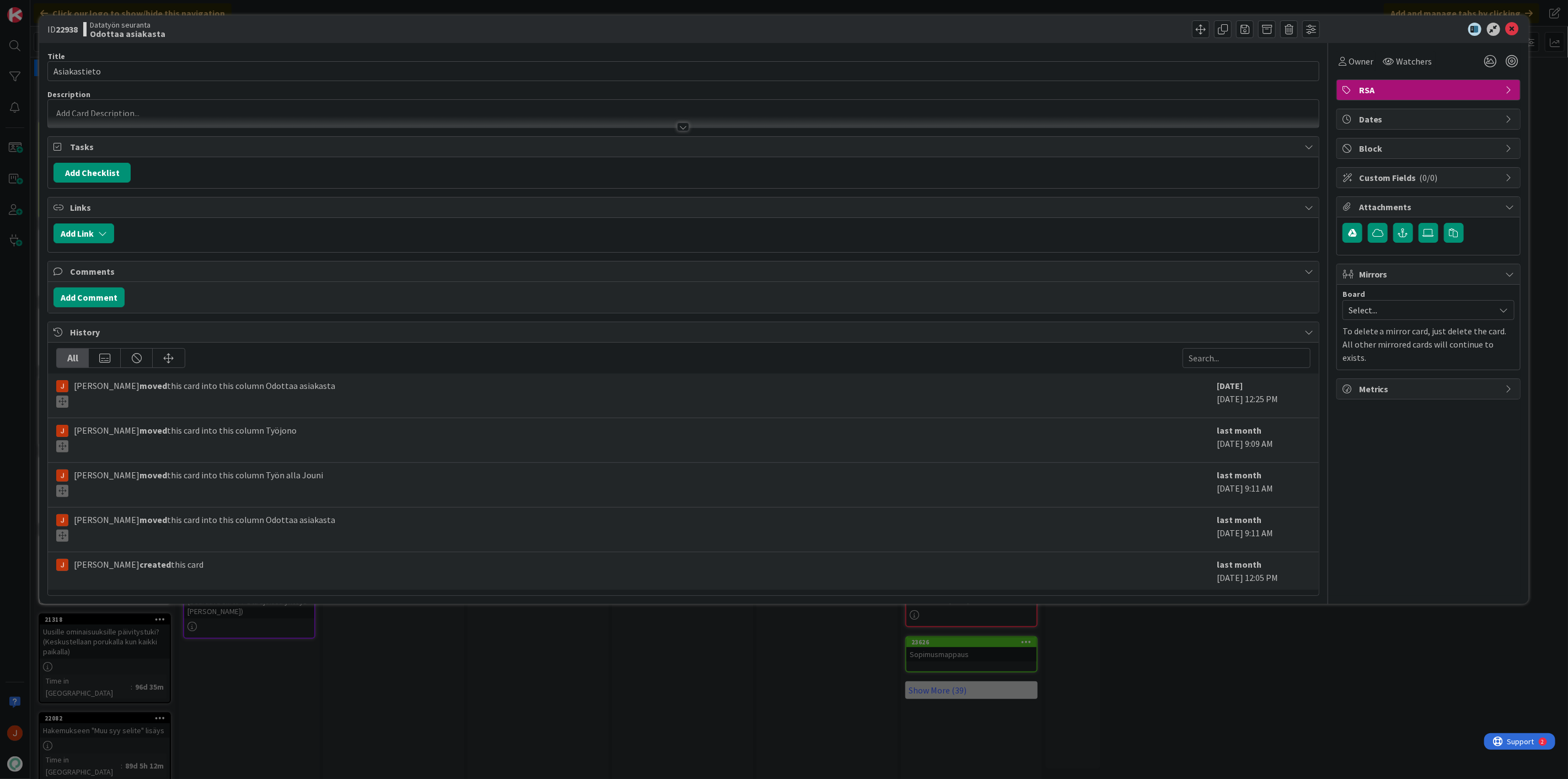
click at [505, 401] on div "Jouni Mäkelä moved this card into this column Odottaa asiakasta" at bounding box center [634, 393] width 1155 height 28
click at [450, 109] on div "Jouni Mäkelä just joined" at bounding box center [683, 113] width 1271 height 28
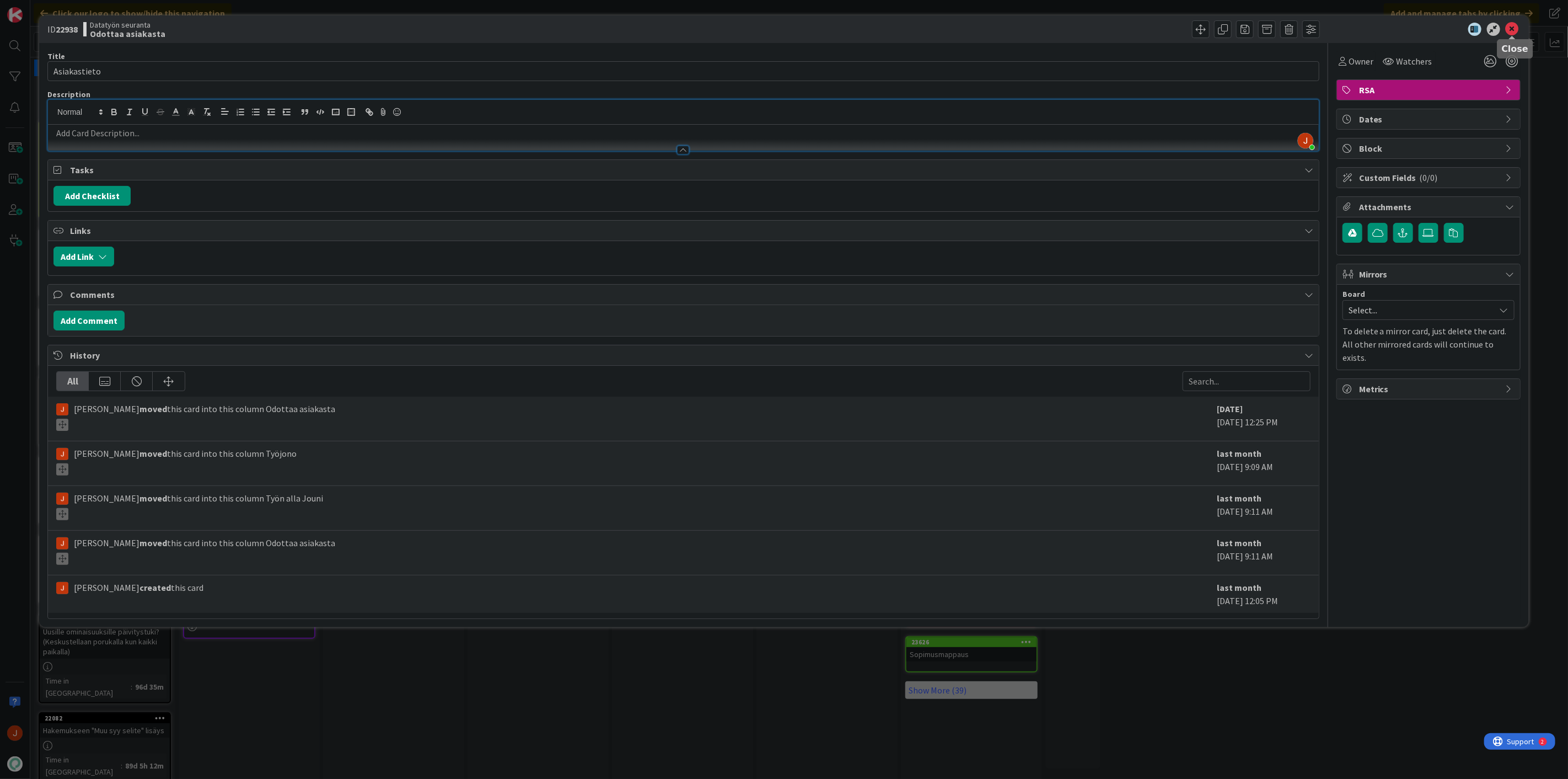
click at [1517, 28] on icon at bounding box center [1511, 29] width 13 height 13
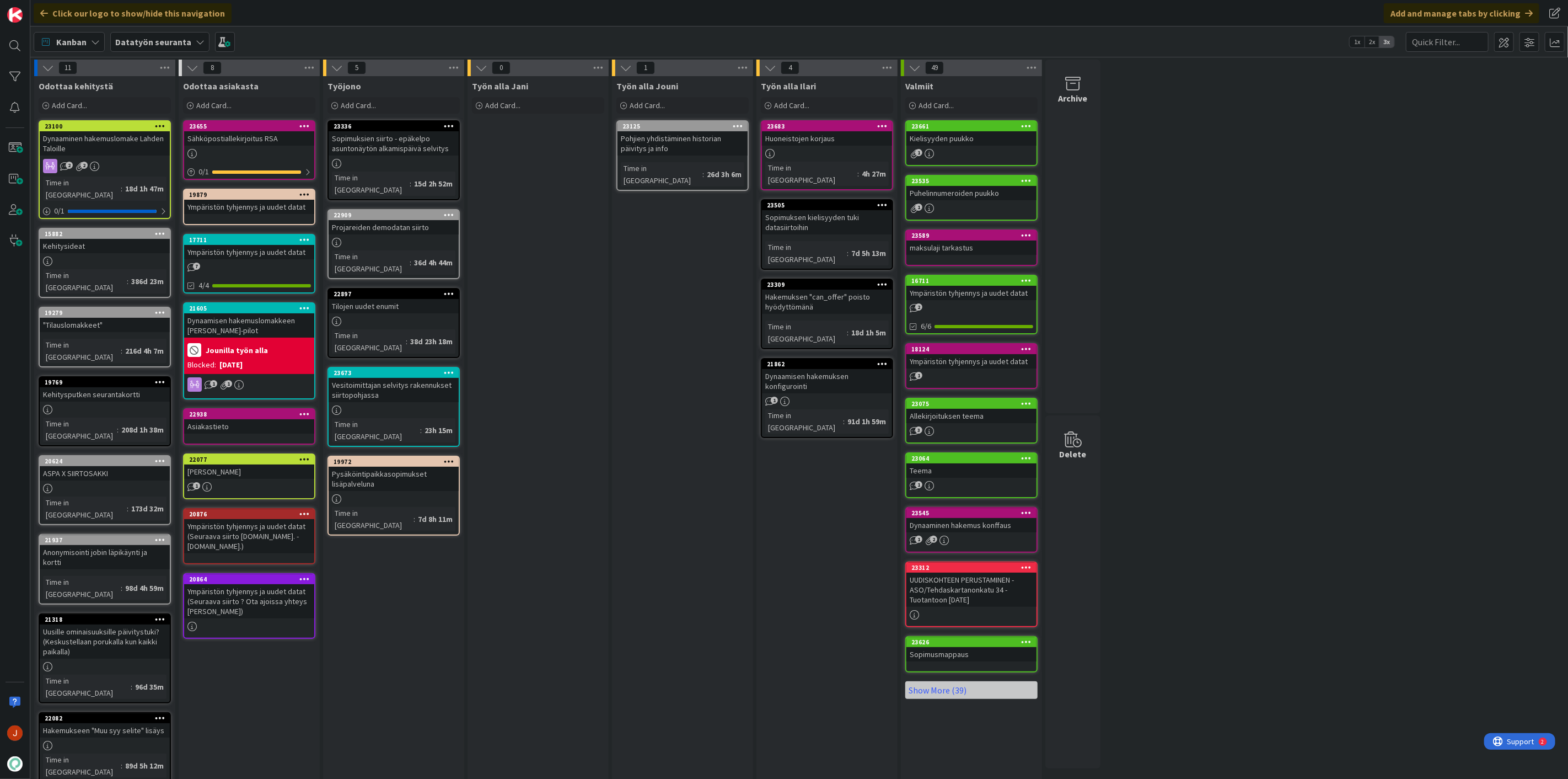
click at [1306, 343] on div "11 Odottaa kehitystä Add Card... 23100 Dynaaminen hakemuslomake Lahden Taloille…" at bounding box center [799, 530] width 1533 height 941
click at [581, 323] on div "Työn alla Jani Add Card..." at bounding box center [538, 535] width 141 height 919
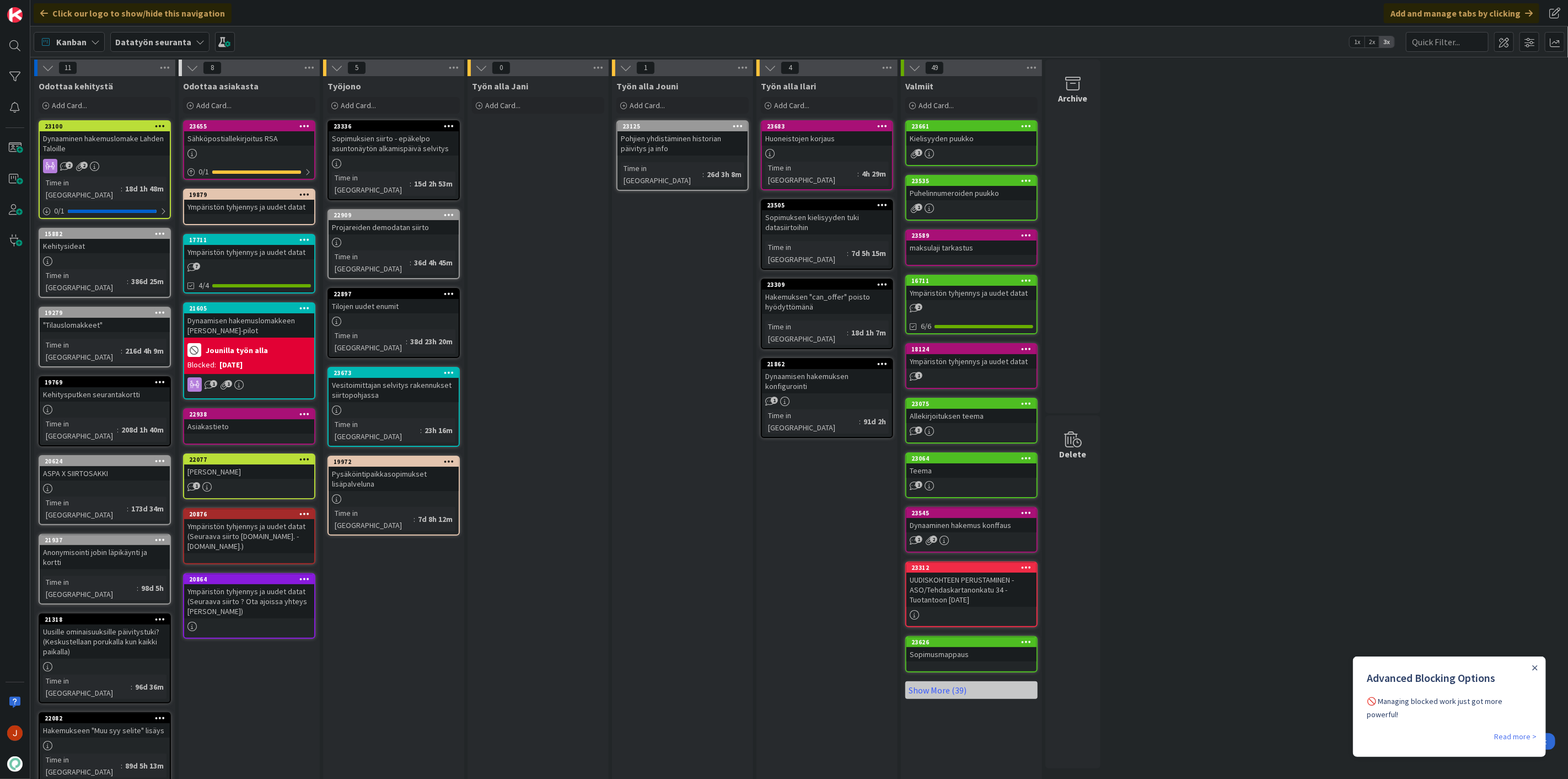
drag, startPoint x: 707, startPoint y: 501, endPoint x: 702, endPoint y: 520, distance: 19.6
click at [707, 501] on div "Työn alla Jouni Add Card... 23125 Pohjien yhdistäminen historian päivitys ja in…" at bounding box center [683, 535] width 141 height 919
